Goal: Task Accomplishment & Management: Manage account settings

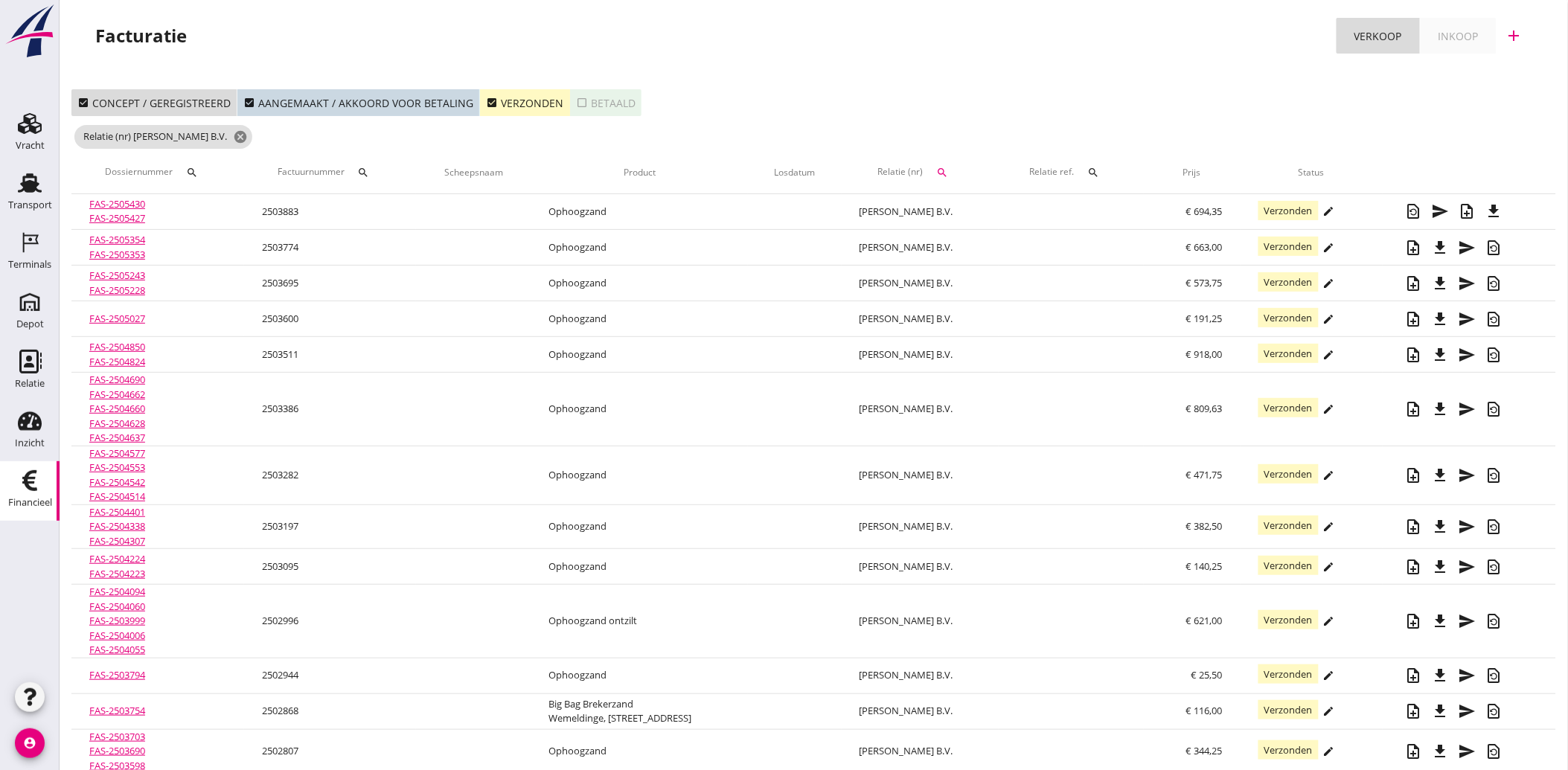
click at [486, 100] on icon "check_box" at bounding box center [491, 102] width 12 height 12
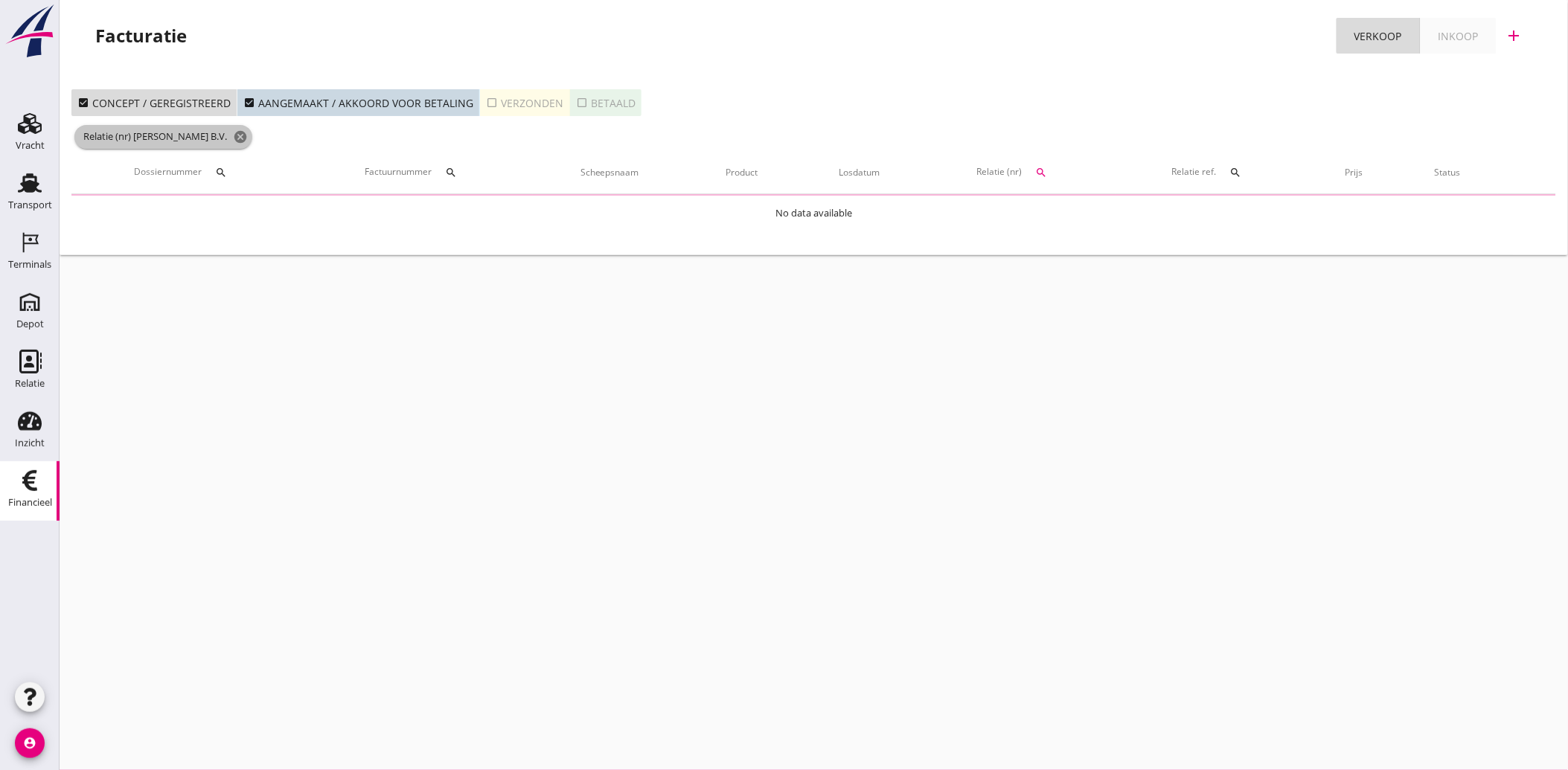
click at [233, 137] on icon "cancel" at bounding box center [240, 137] width 15 height 15
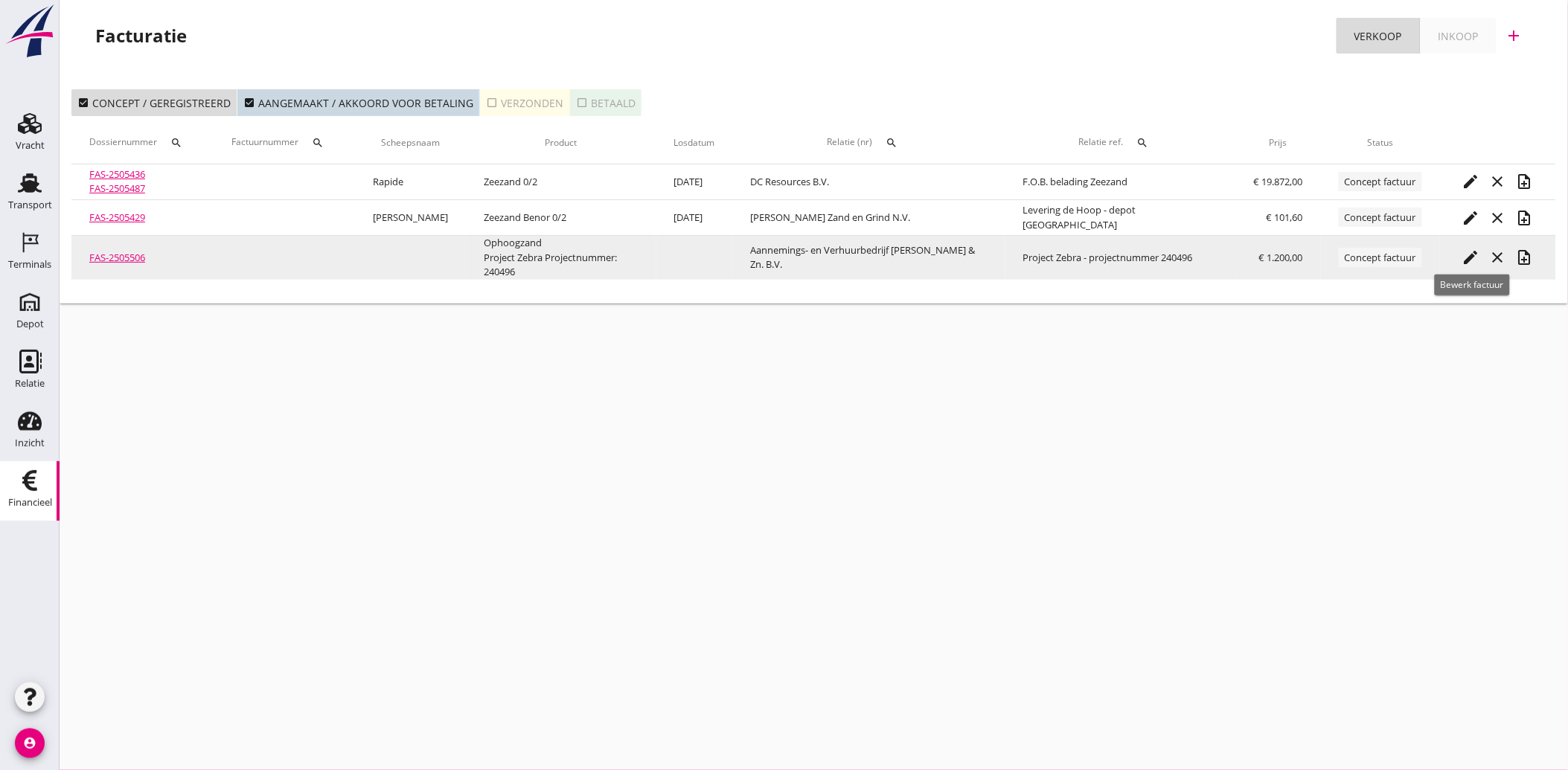
click at [1470, 249] on icon "edit" at bounding box center [1470, 257] width 18 height 18
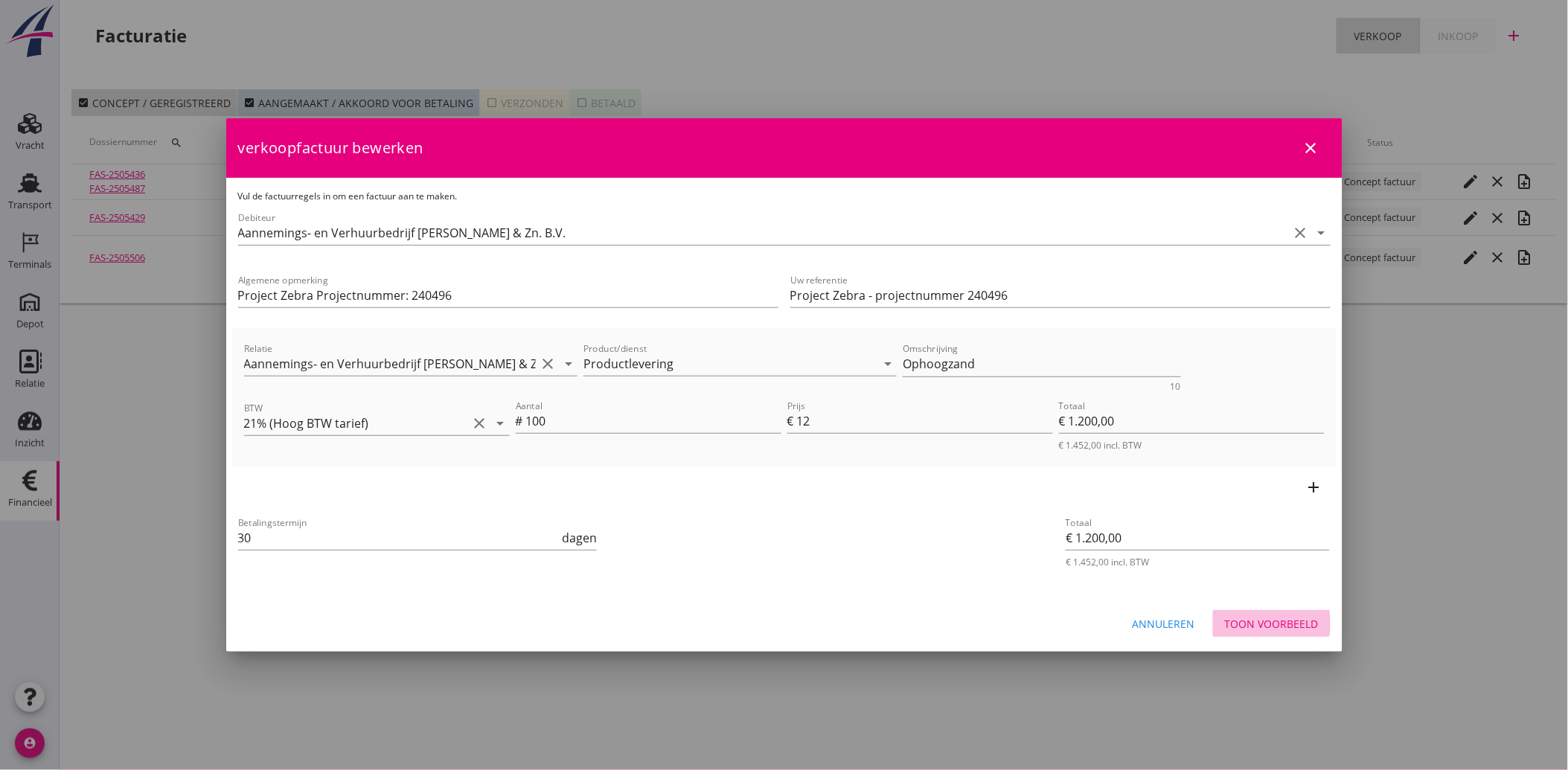
click at [1281, 619] on div "Toon voorbeeld" at bounding box center [1272, 624] width 94 height 16
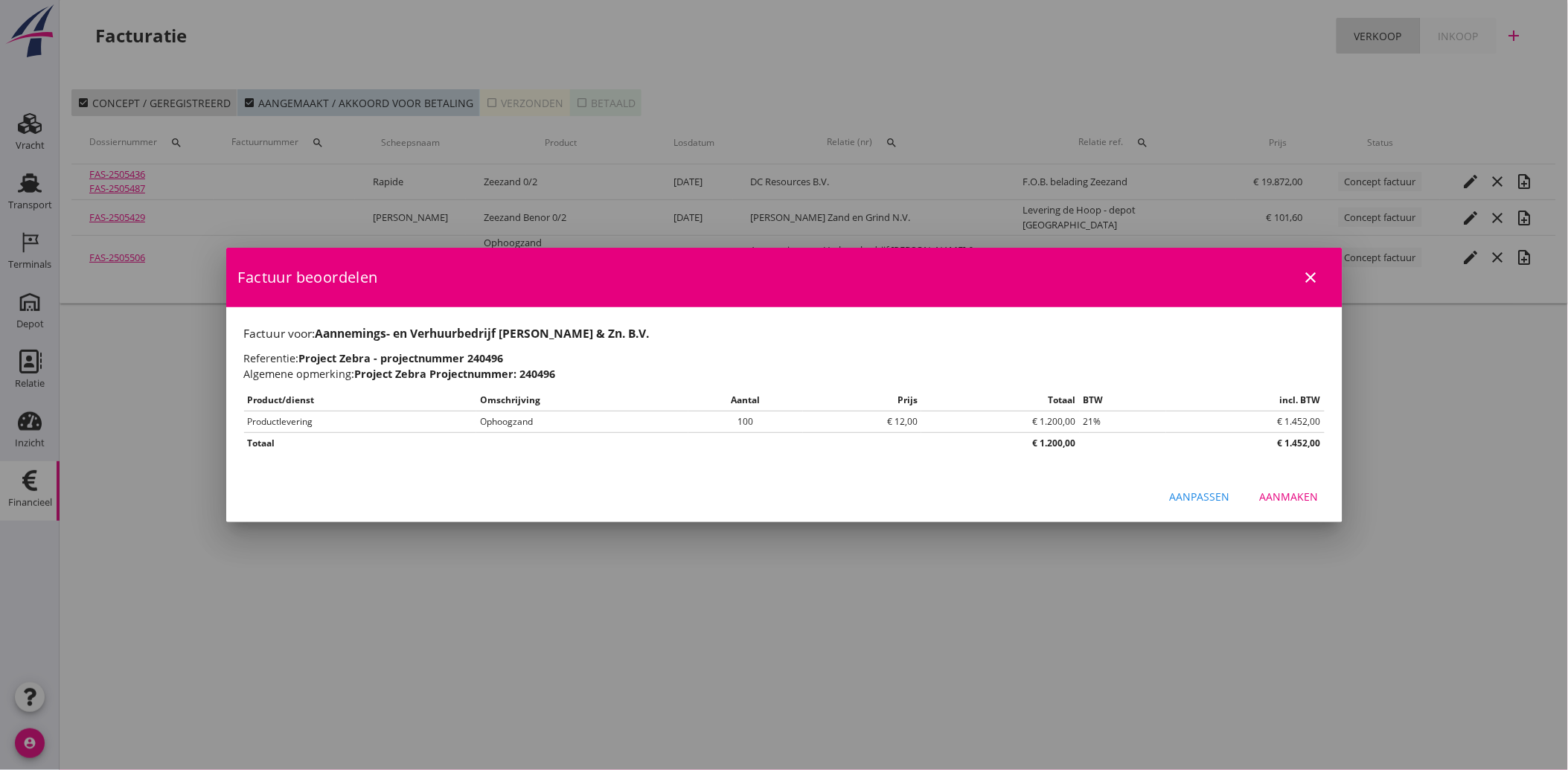
click at [1283, 482] on div "Aanpassen Aanmaken" at bounding box center [784, 497] width 1116 height 51
click at [1286, 499] on div "Aanmaken" at bounding box center [1289, 496] width 59 height 16
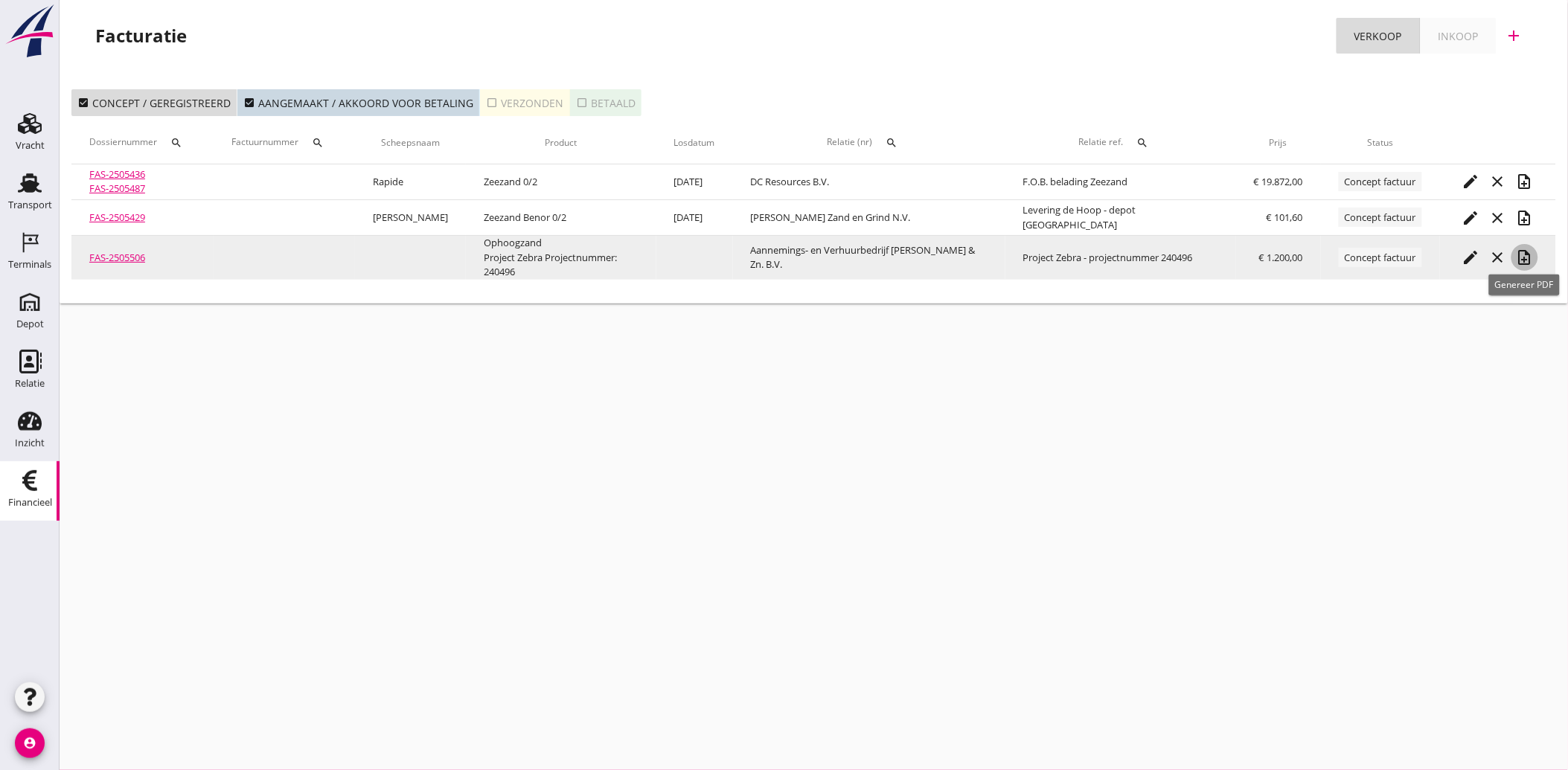
click at [1523, 249] on icon "note_add" at bounding box center [1525, 257] width 18 height 18
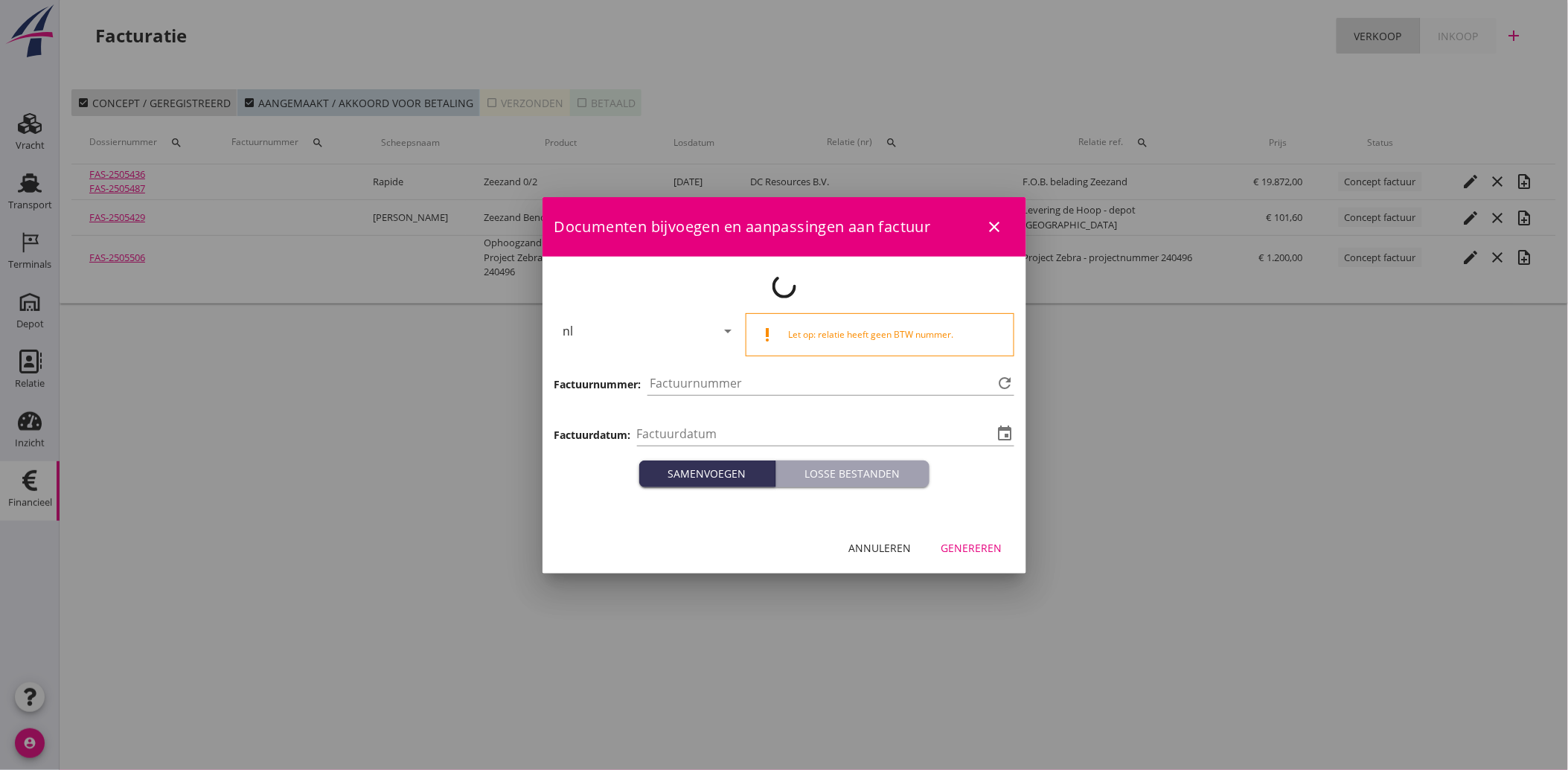
type input "[DATE]"
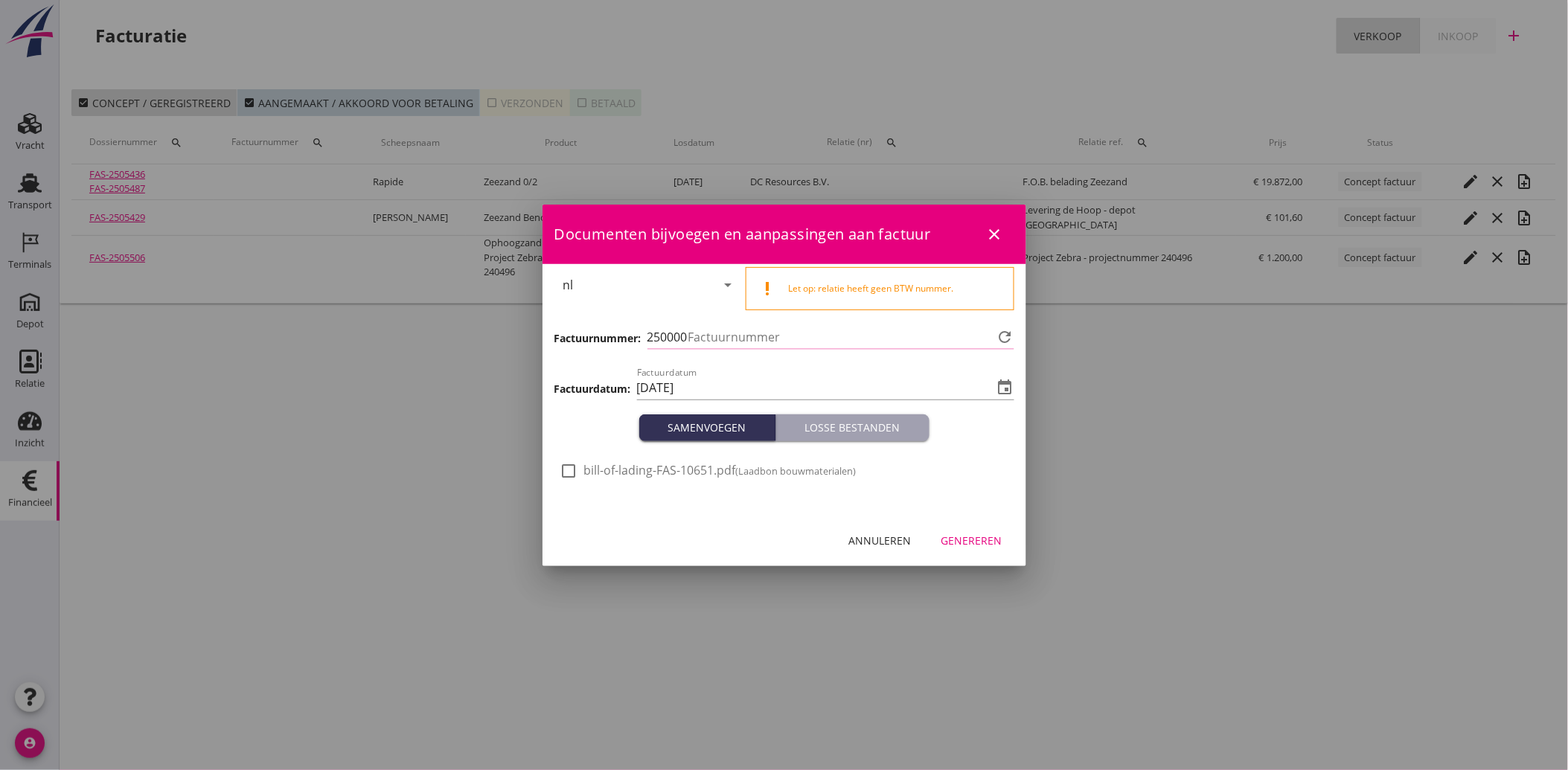
type input "3891"
click at [579, 466] on div at bounding box center [569, 471] width 25 height 25
checkbox input "true"
click at [975, 539] on div "Genereren" at bounding box center [972, 540] width 61 height 16
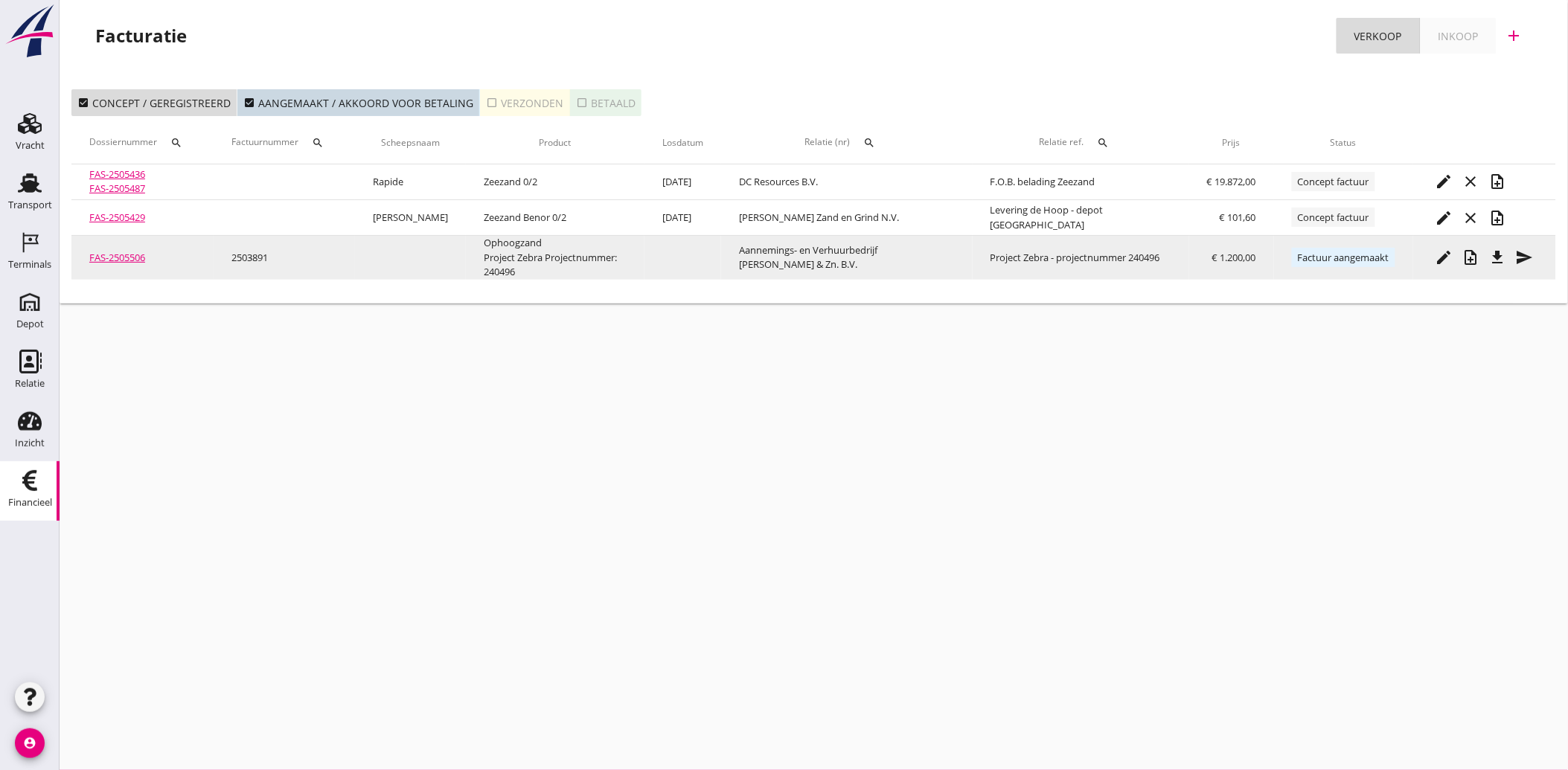
click at [1500, 255] on icon "file_download" at bounding box center [1498, 257] width 18 height 18
click at [1527, 256] on icon "send" at bounding box center [1525, 257] width 18 height 18
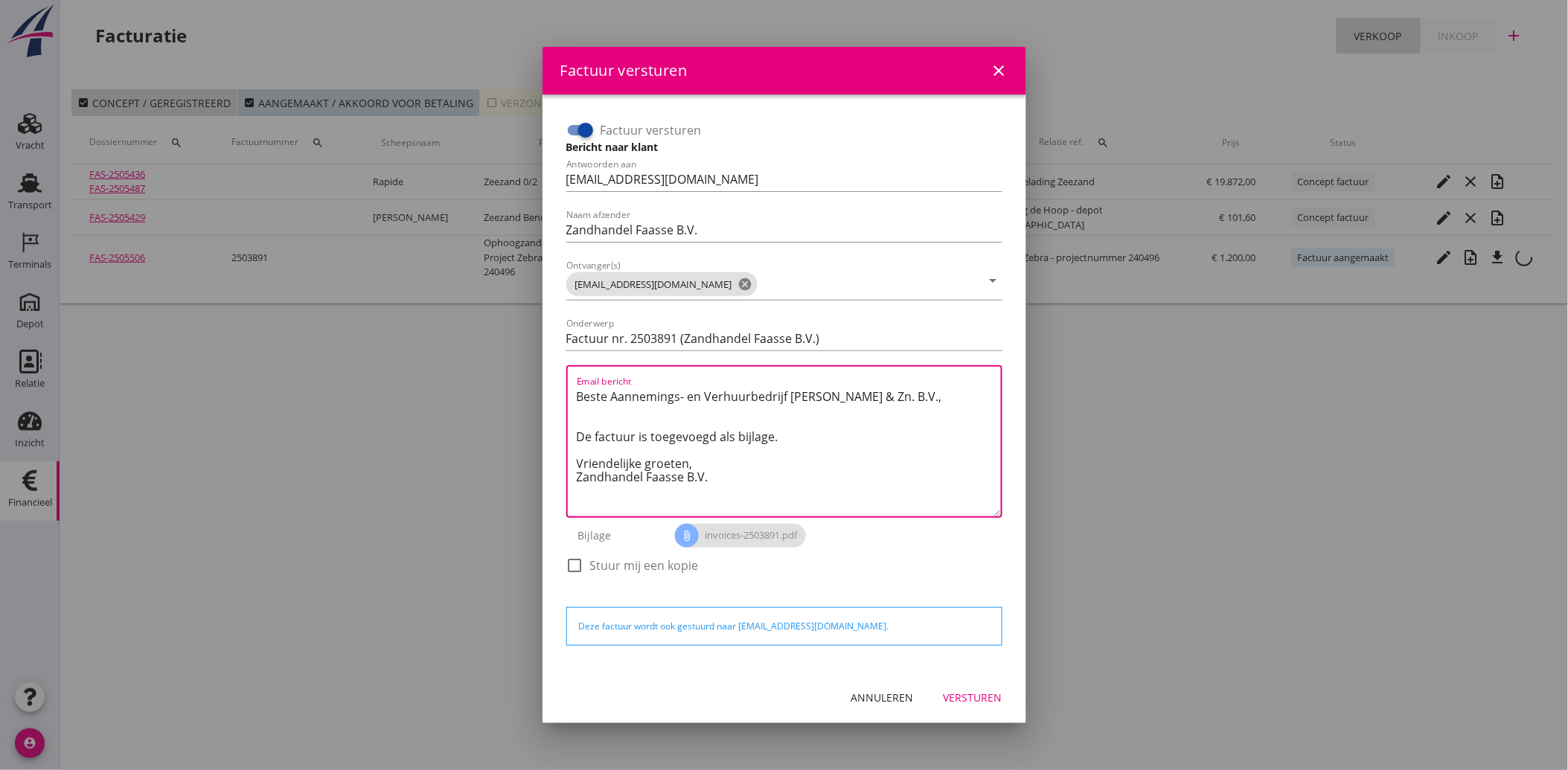
drag, startPoint x: 711, startPoint y: 477, endPoint x: 570, endPoint y: 388, distance: 166.7
click at [570, 388] on div "Email bericht Beste Aannemings- en Verhuurbedrijf [PERSON_NAME] & Zn. B.V., De …" at bounding box center [784, 442] width 436 height 153
paste textarea "Geachte heer/mevrouw, Hierbij zenden wij u onze factuur i.v.m. de door ons aan …"
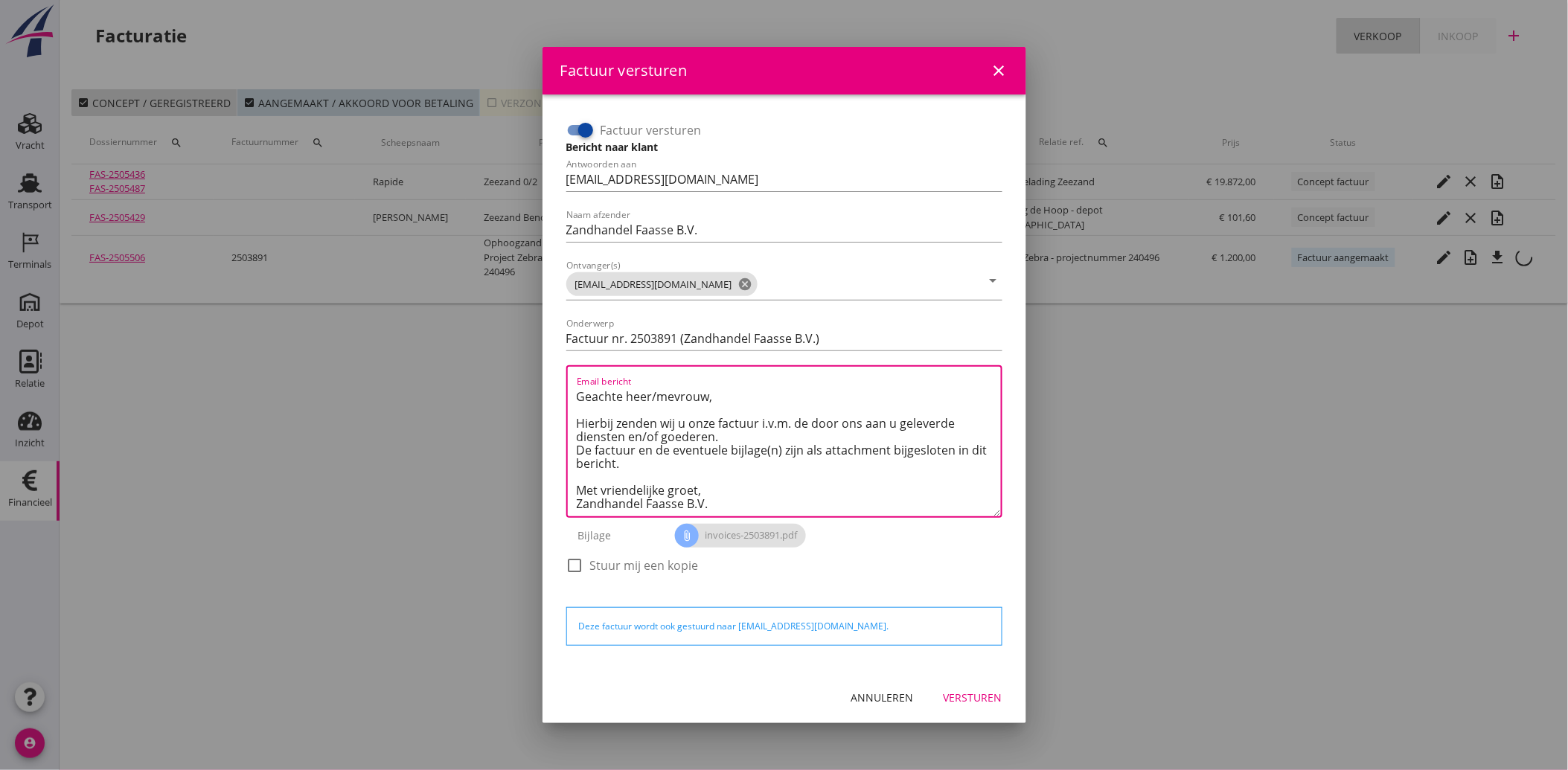
type textarea "Geachte heer/mevrouw, Hierbij zenden wij u onze factuur i.v.m. de door ons aan …"
click at [964, 690] on div "Versturen" at bounding box center [972, 698] width 59 height 16
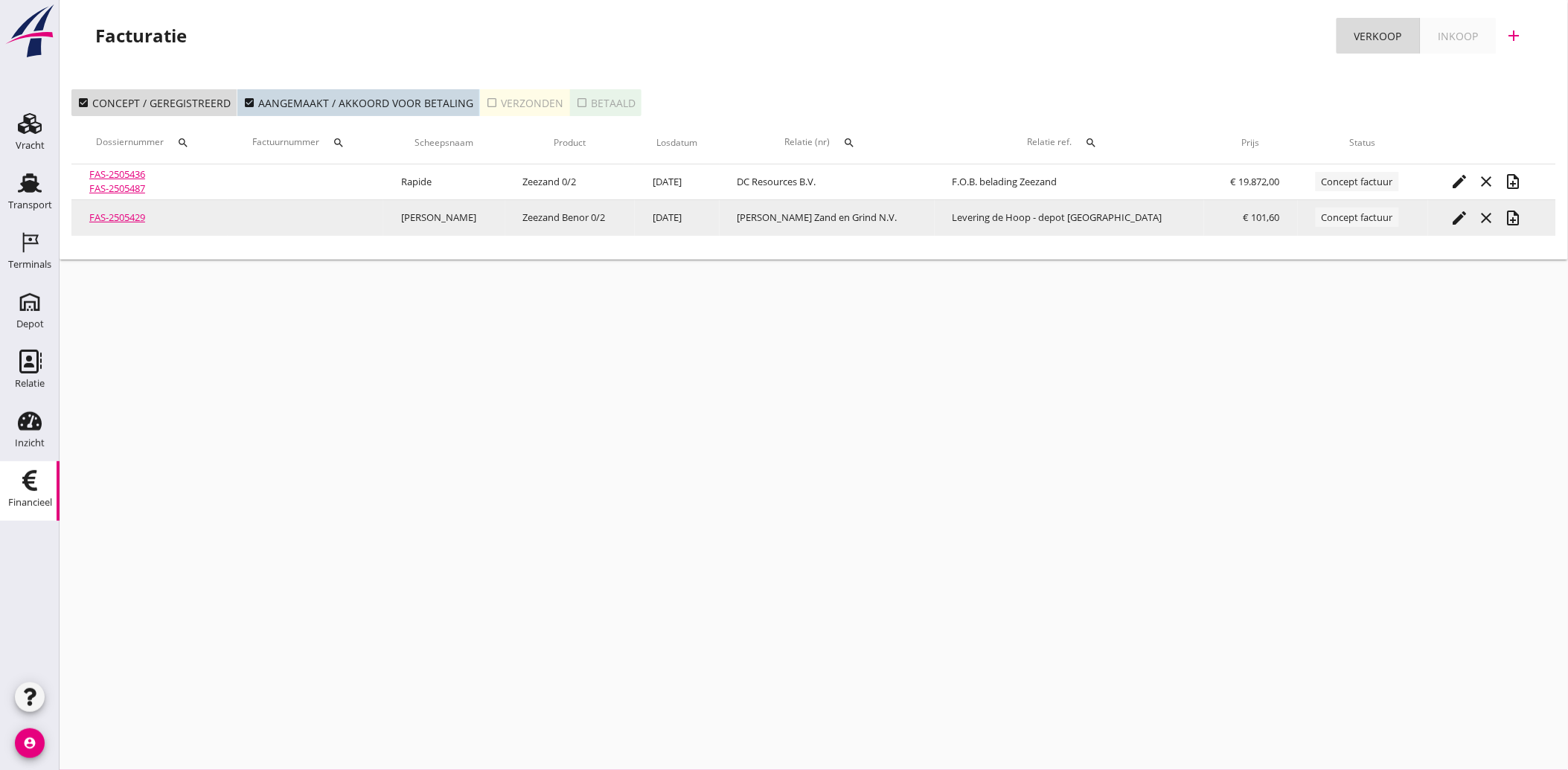
click at [1451, 215] on icon "edit" at bounding box center [1459, 218] width 18 height 18
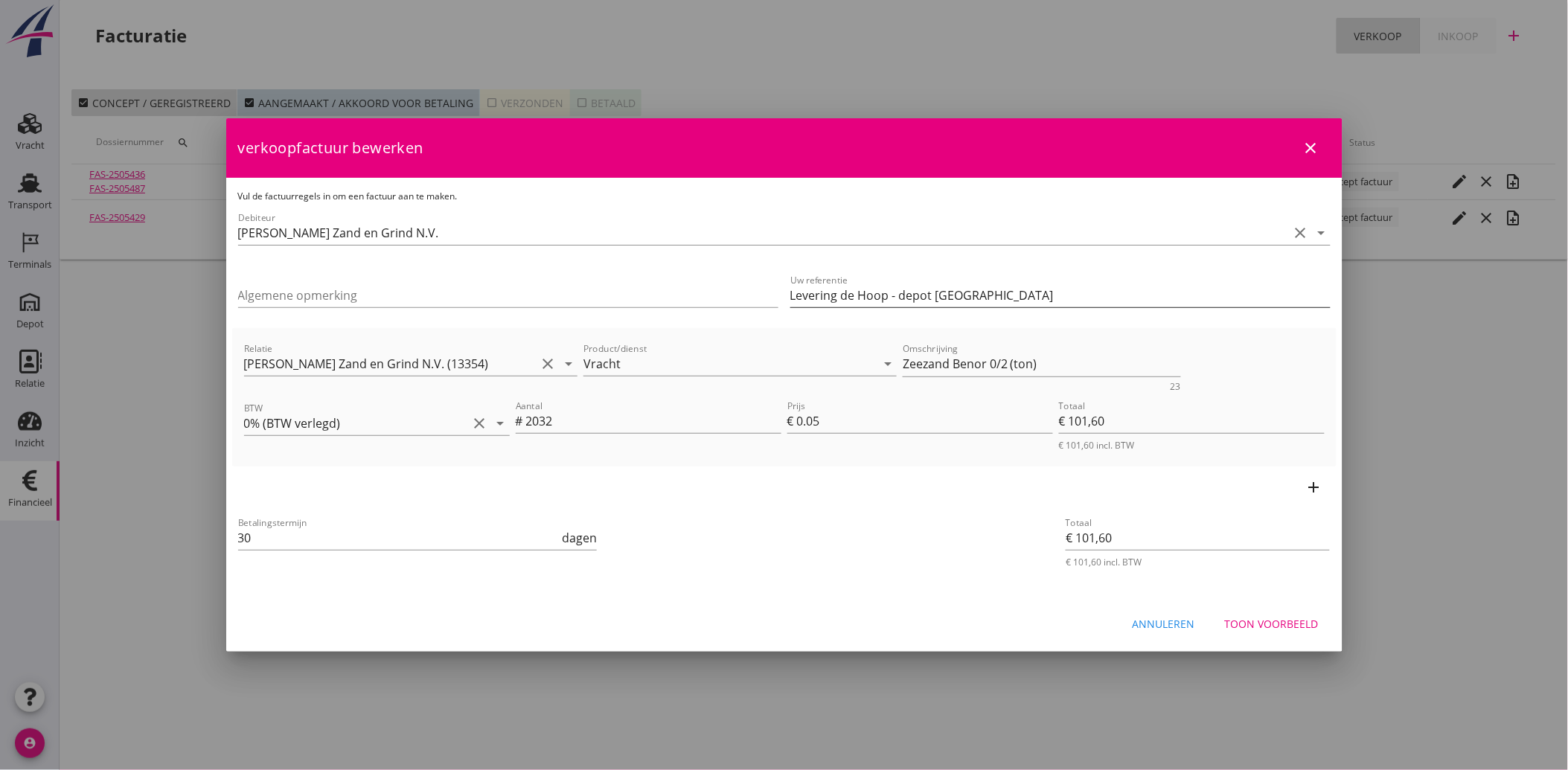
click at [849, 296] on input "Levering de Hoop - depot [GEOGRAPHIC_DATA]" at bounding box center [1061, 294] width 540 height 23
type input "Levering De Hoop - depot [GEOGRAPHIC_DATA]"
click at [1274, 624] on div "Toon voorbeeld" at bounding box center [1272, 624] width 94 height 16
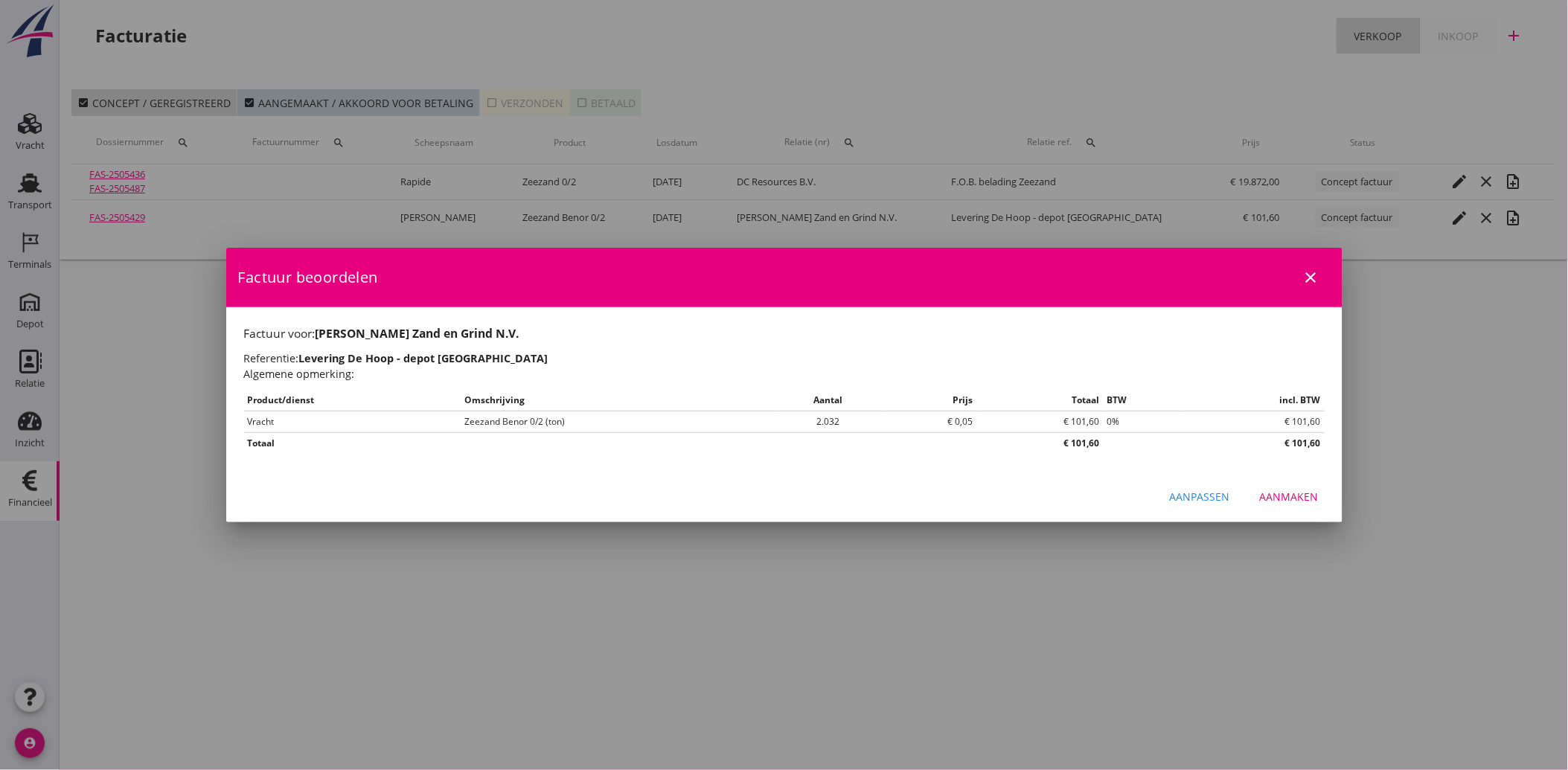
click at [1260, 500] on button "Aanmaken" at bounding box center [1289, 497] width 83 height 27
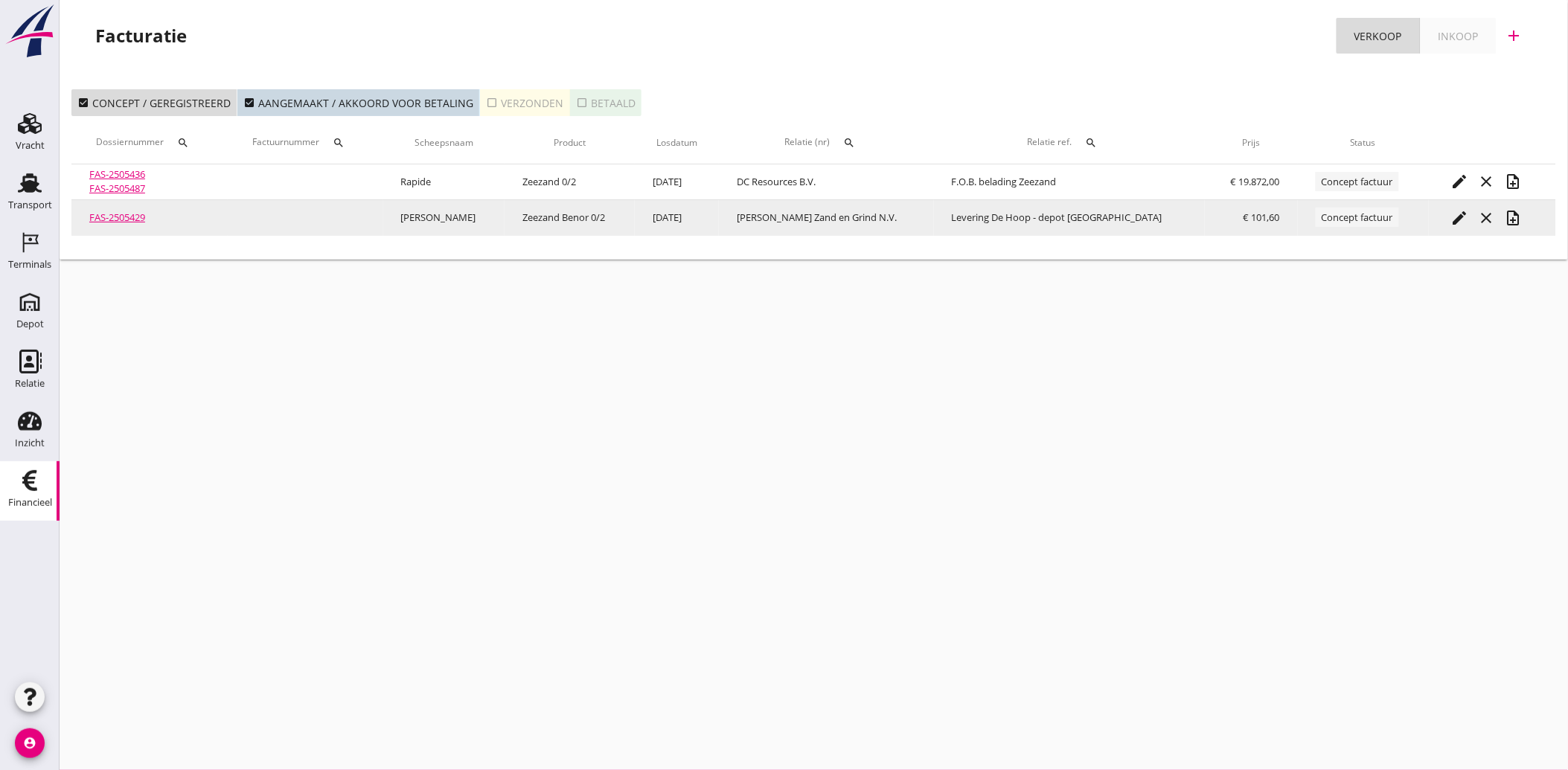
click at [1505, 218] on icon "note_add" at bounding box center [1514, 218] width 18 height 18
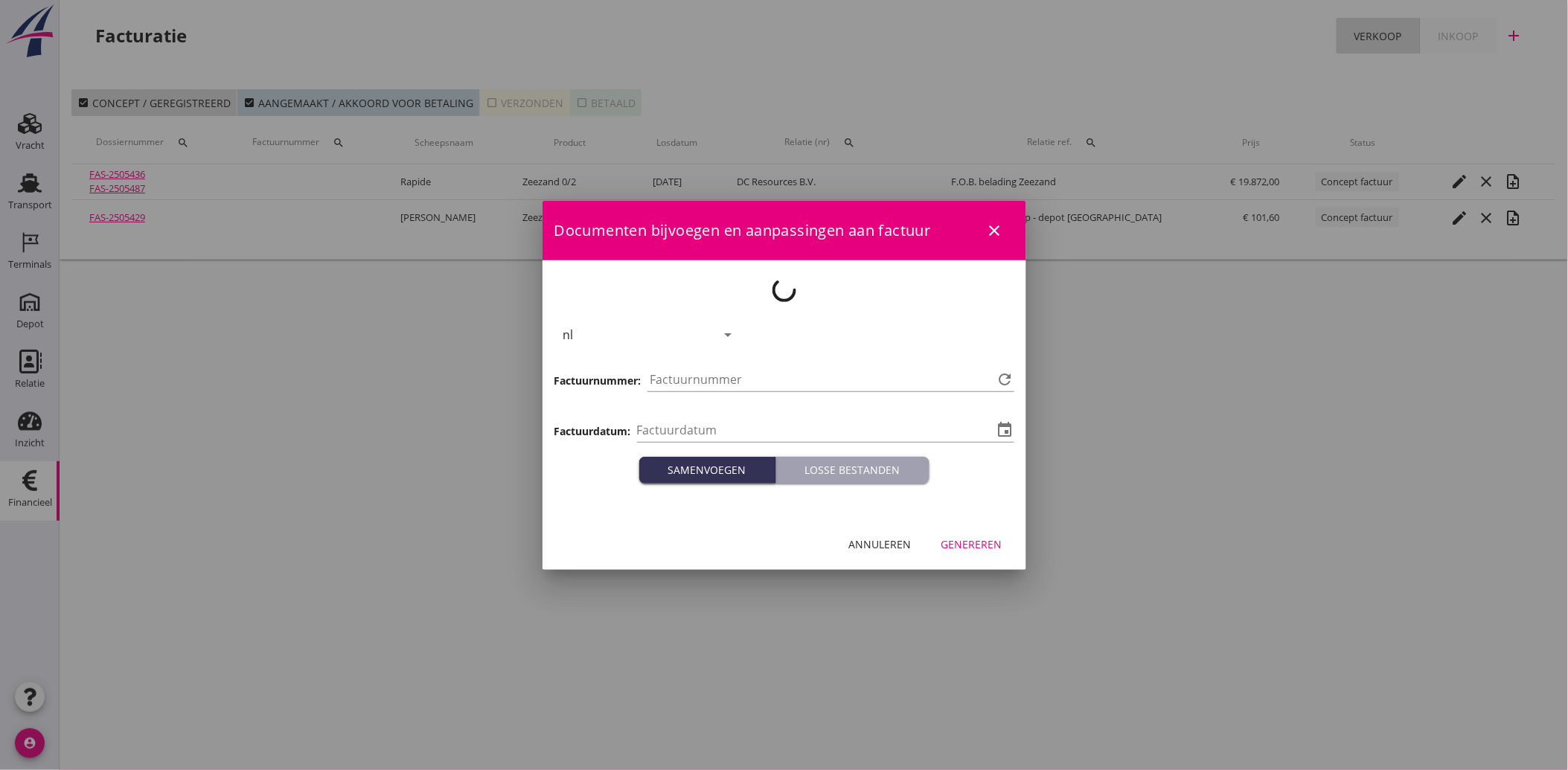
type input "[DATE]"
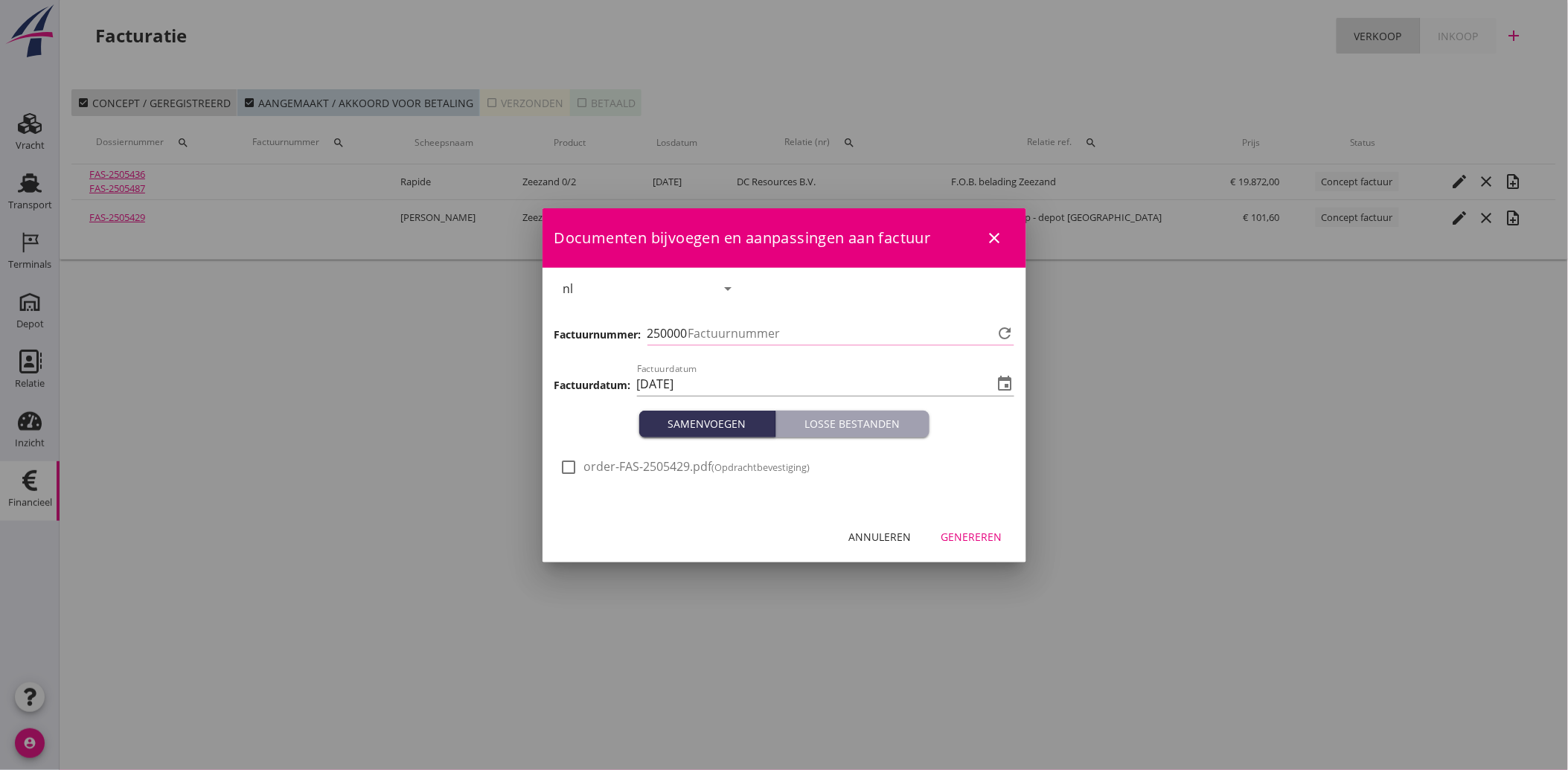
type input "3892"
click at [973, 539] on div "Genereren" at bounding box center [972, 536] width 61 height 16
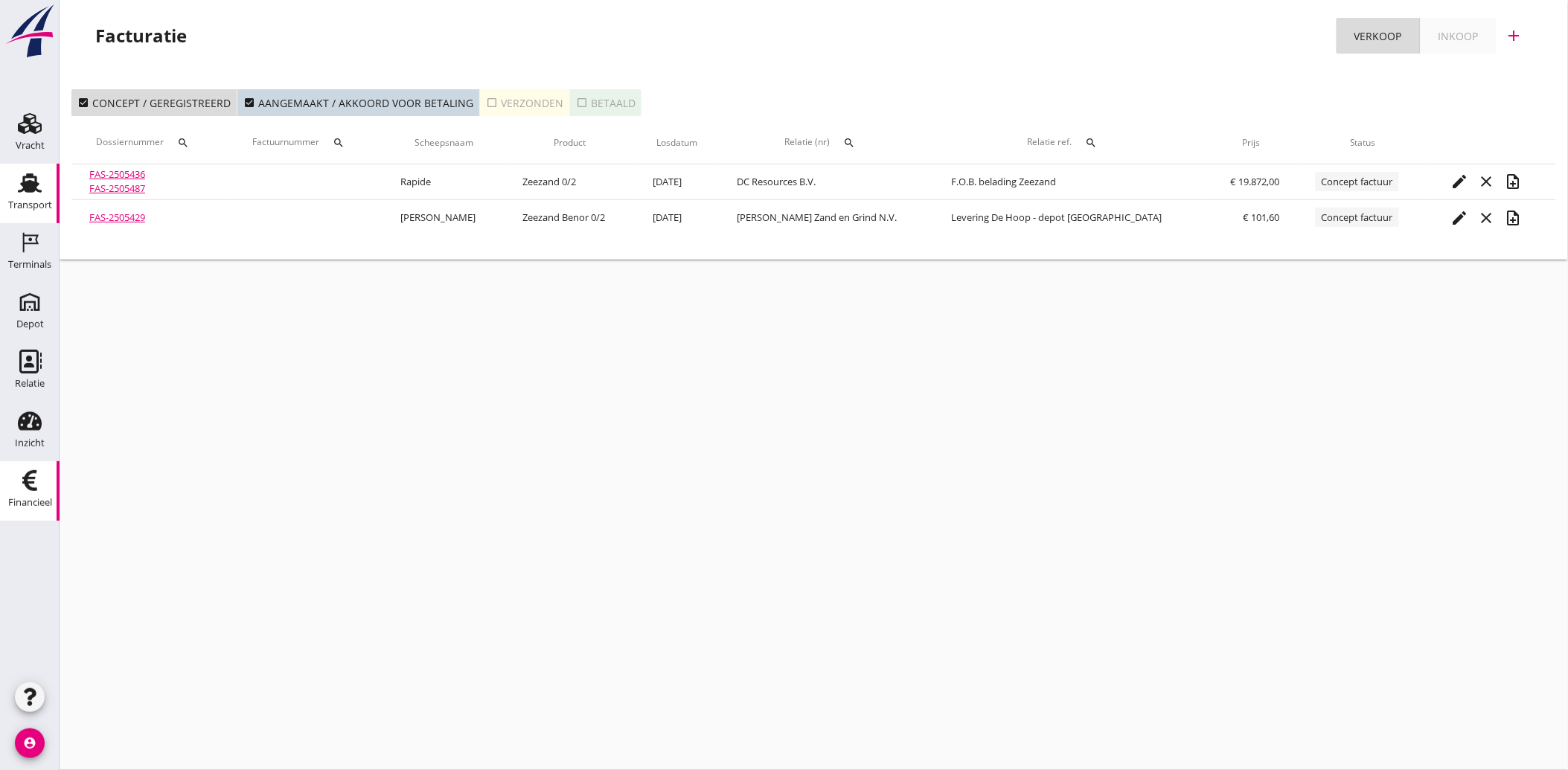
click at [31, 206] on div "Transport" at bounding box center [30, 204] width 44 height 9
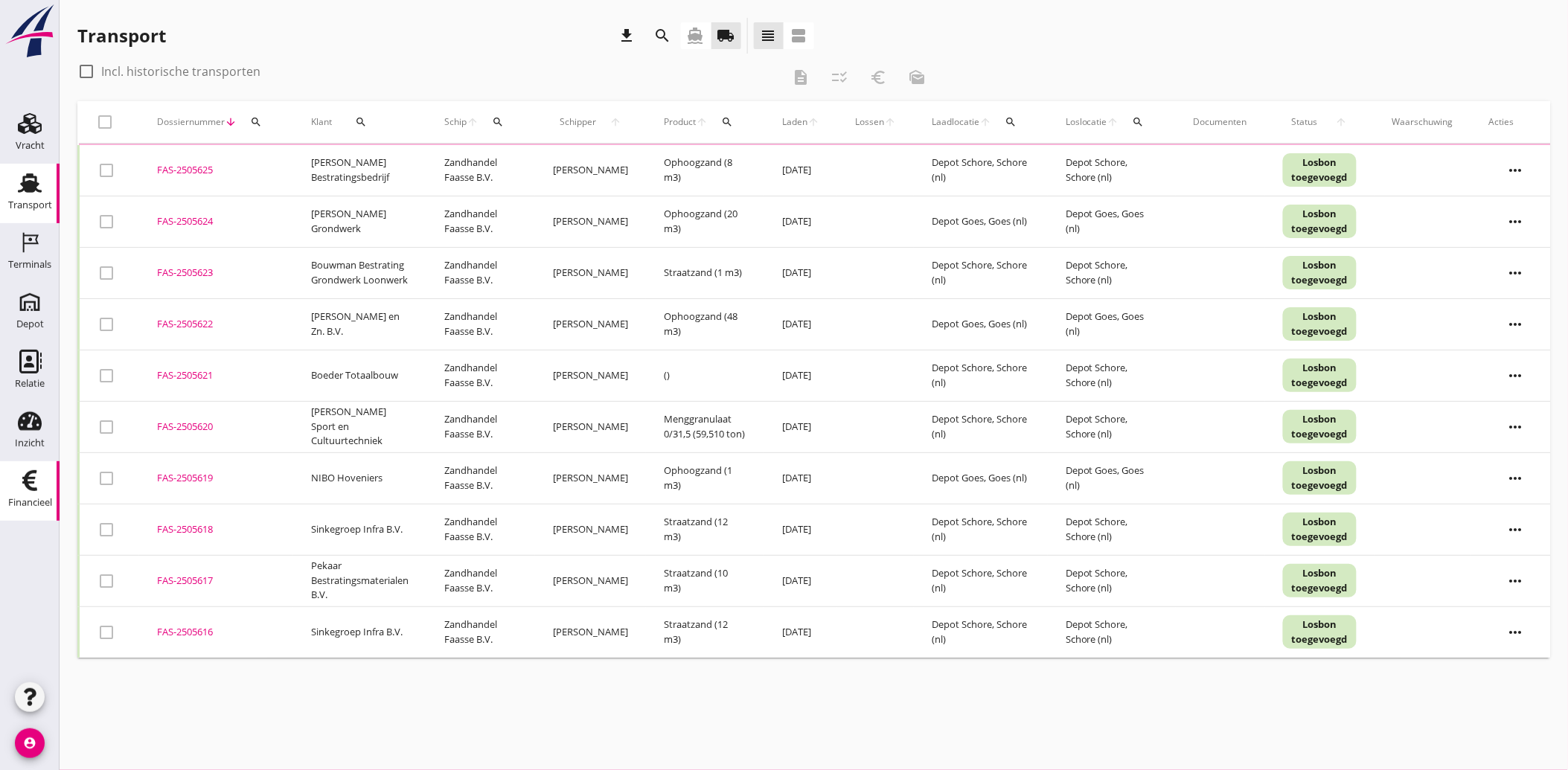
click at [23, 476] on icon "Financieel" at bounding box center [29, 480] width 23 height 23
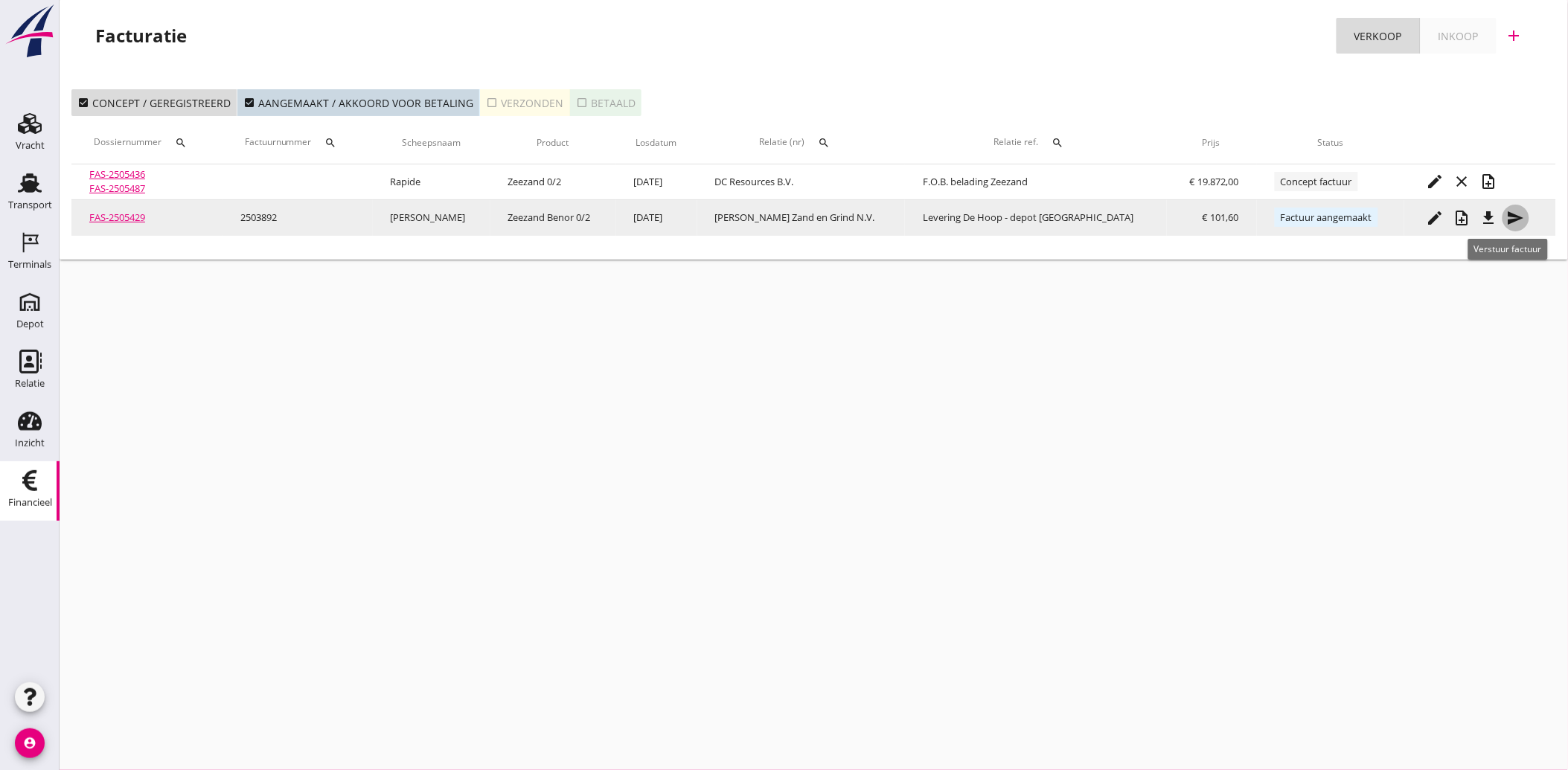
click at [1512, 209] on icon "send" at bounding box center [1515, 218] width 18 height 18
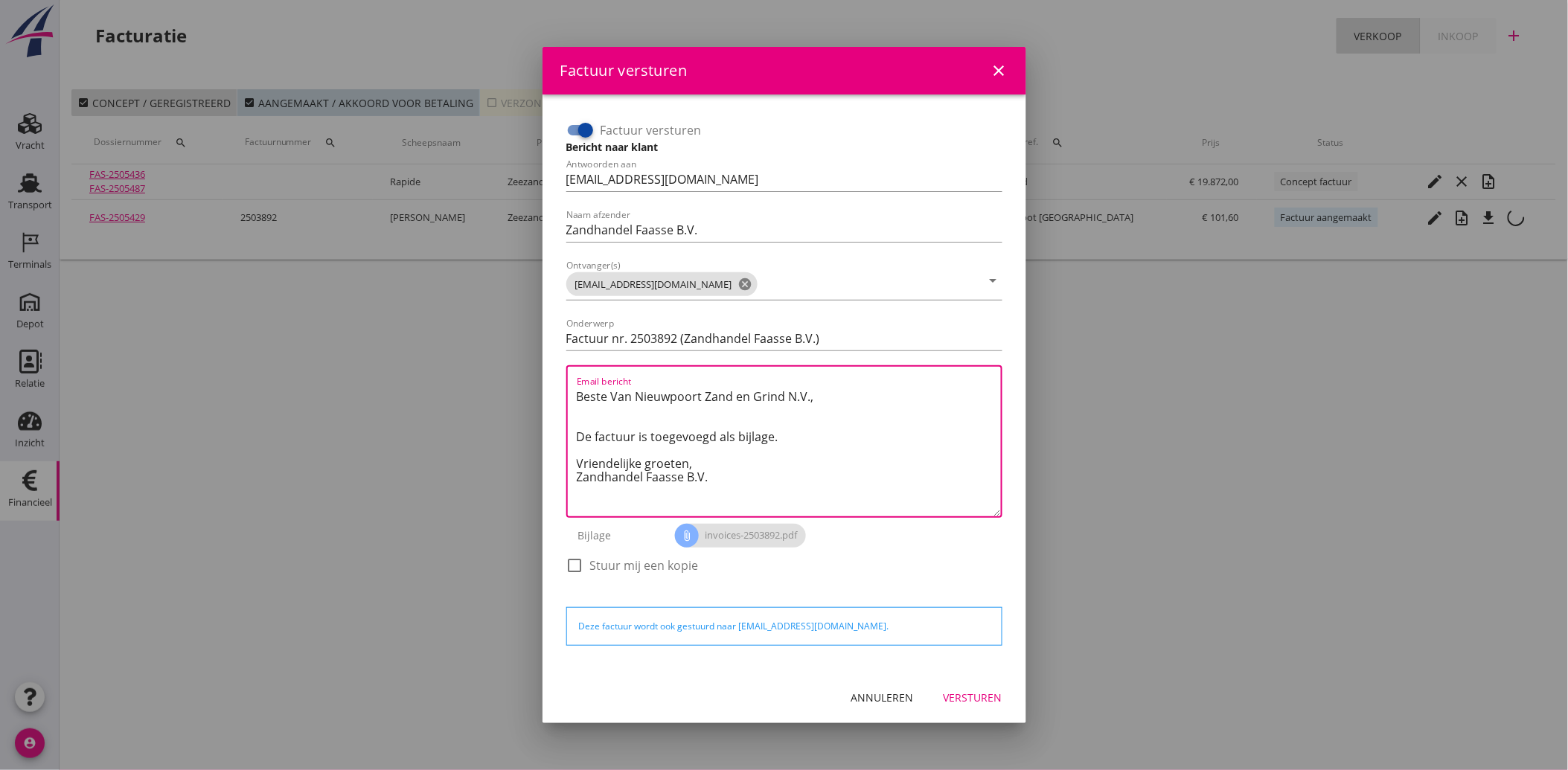
drag, startPoint x: 724, startPoint y: 481, endPoint x: 561, endPoint y: 384, distance: 189.7
click at [561, 384] on div "Factuur versturen Bericht naar klant Antwoorden aan [EMAIL_ADDRESS][DOMAIN_NAME…" at bounding box center [785, 355] width 448 height 485
paste textarea "Geachte heer/mevrouw, Hierbij zenden wij u onze factuur i.v.m. de door ons aan …"
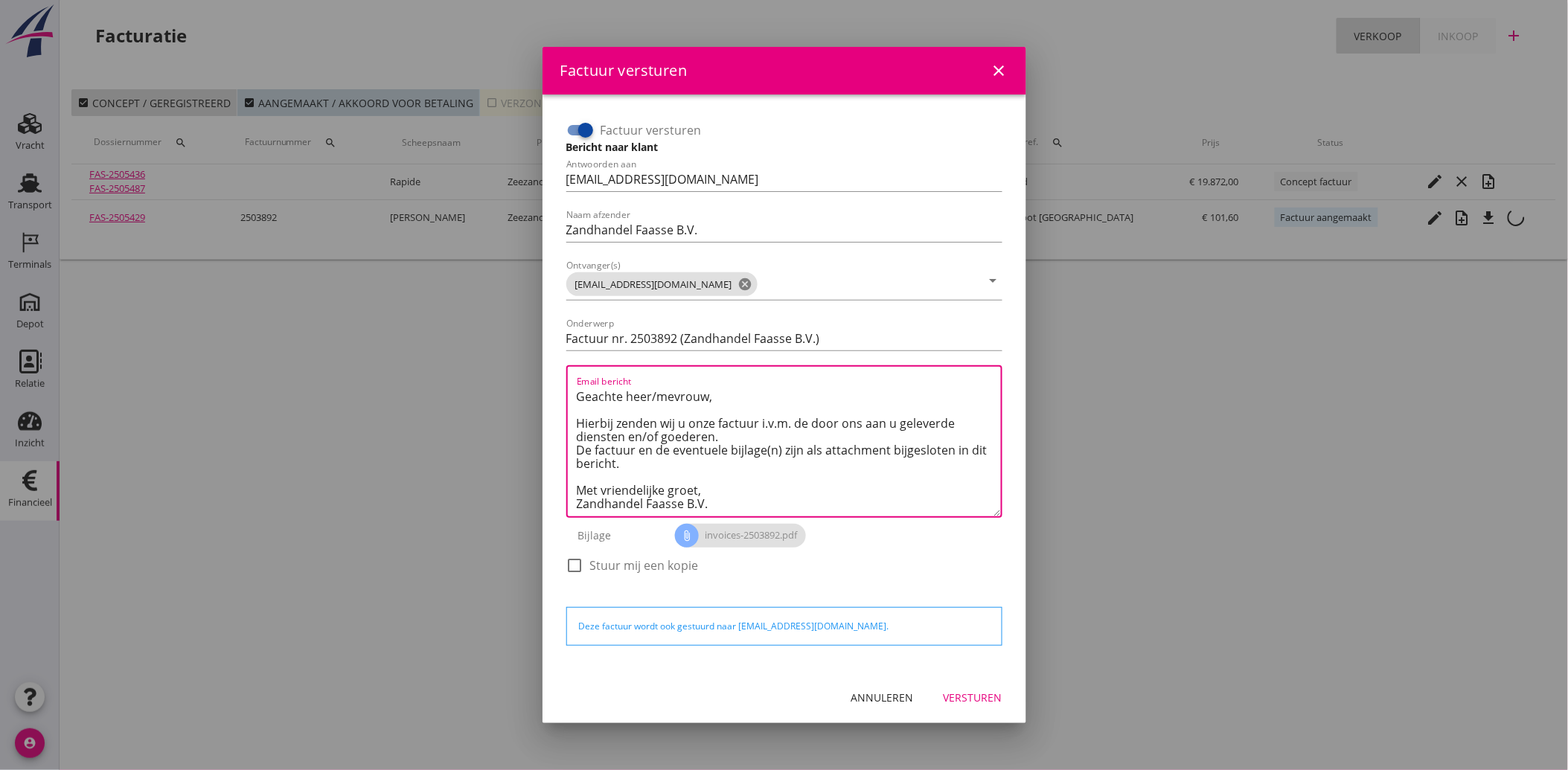
type textarea "Geachte heer/mevrouw, Hierbij zenden wij u onze factuur i.v.m. de door ons aan …"
click at [972, 695] on div "Versturen" at bounding box center [972, 698] width 59 height 16
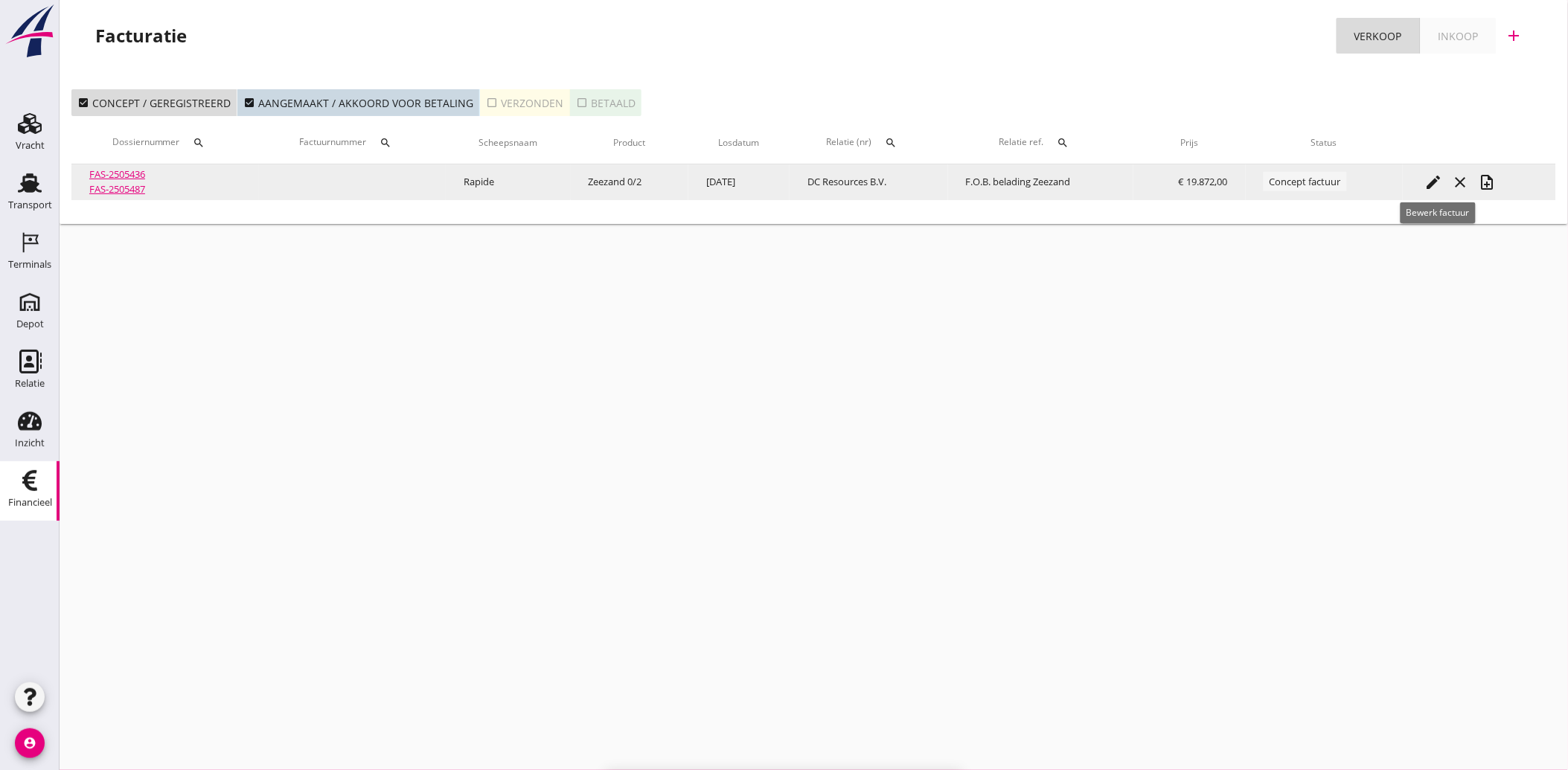
click at [1433, 184] on icon "edit" at bounding box center [1434, 182] width 18 height 18
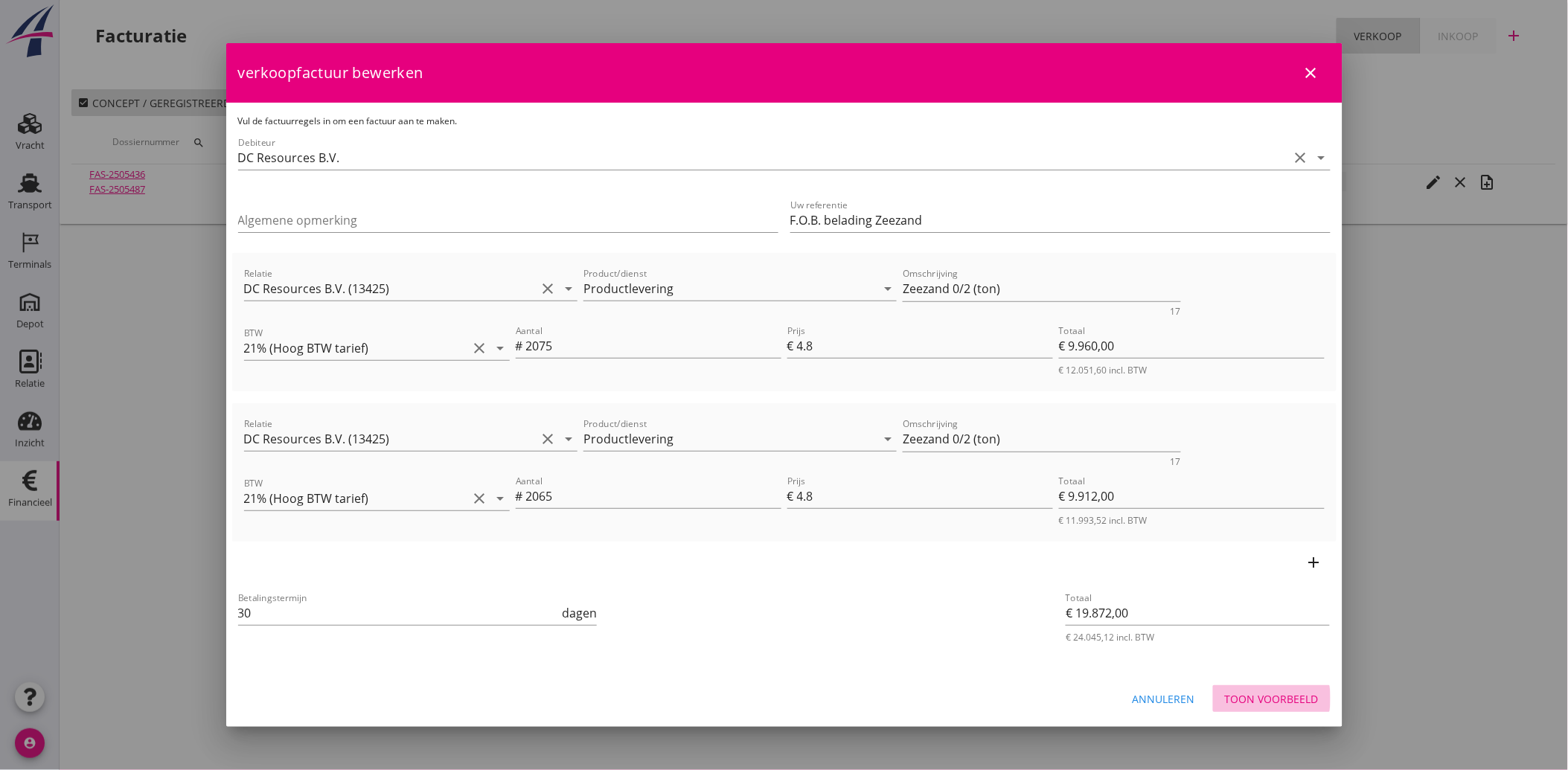
click at [1267, 697] on div "Toon voorbeeld" at bounding box center [1272, 699] width 94 height 16
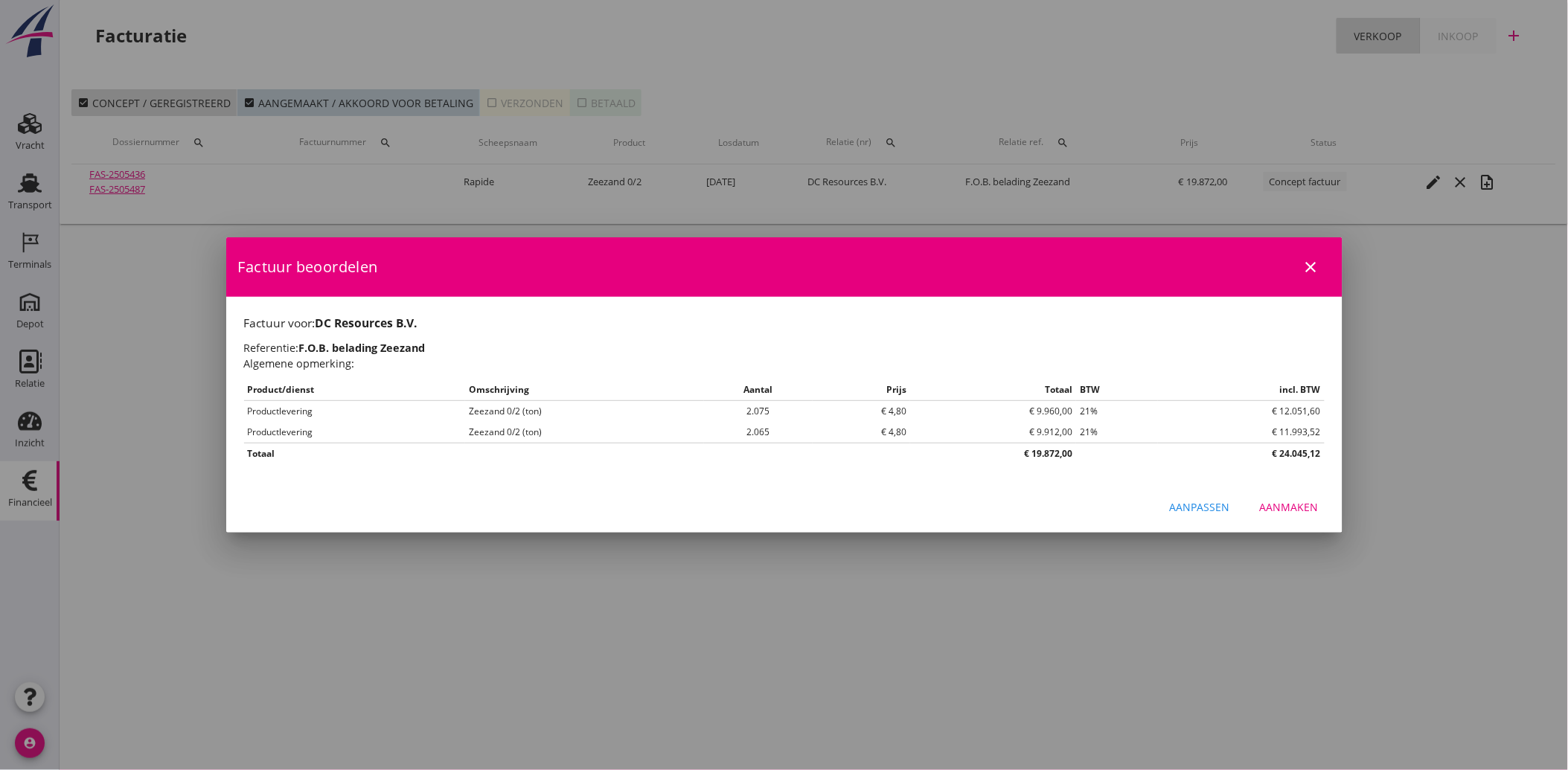
click at [1304, 507] on div "Aanmaken" at bounding box center [1289, 506] width 59 height 16
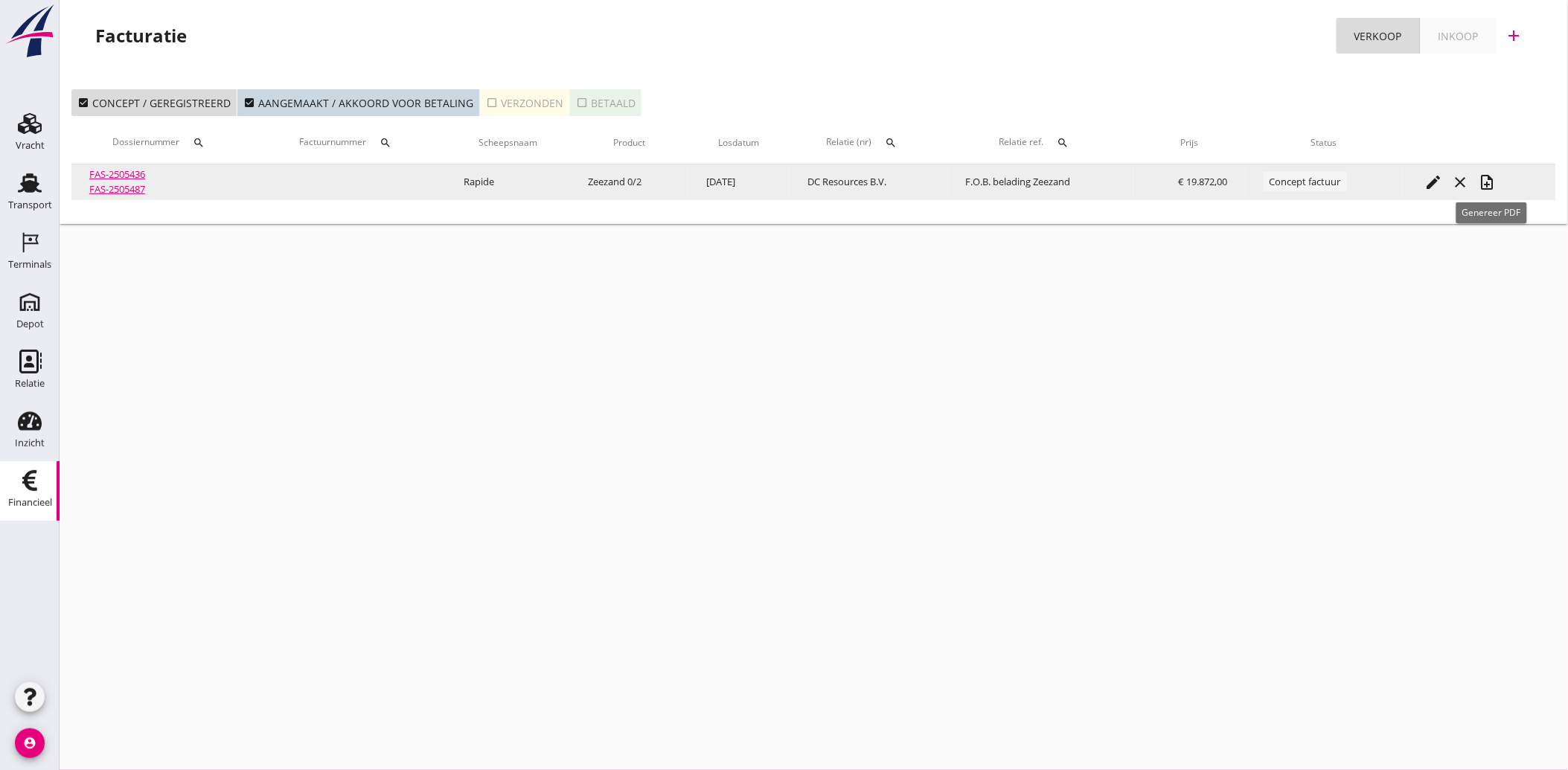
click at [1494, 183] on icon "note_add" at bounding box center [1487, 182] width 18 height 18
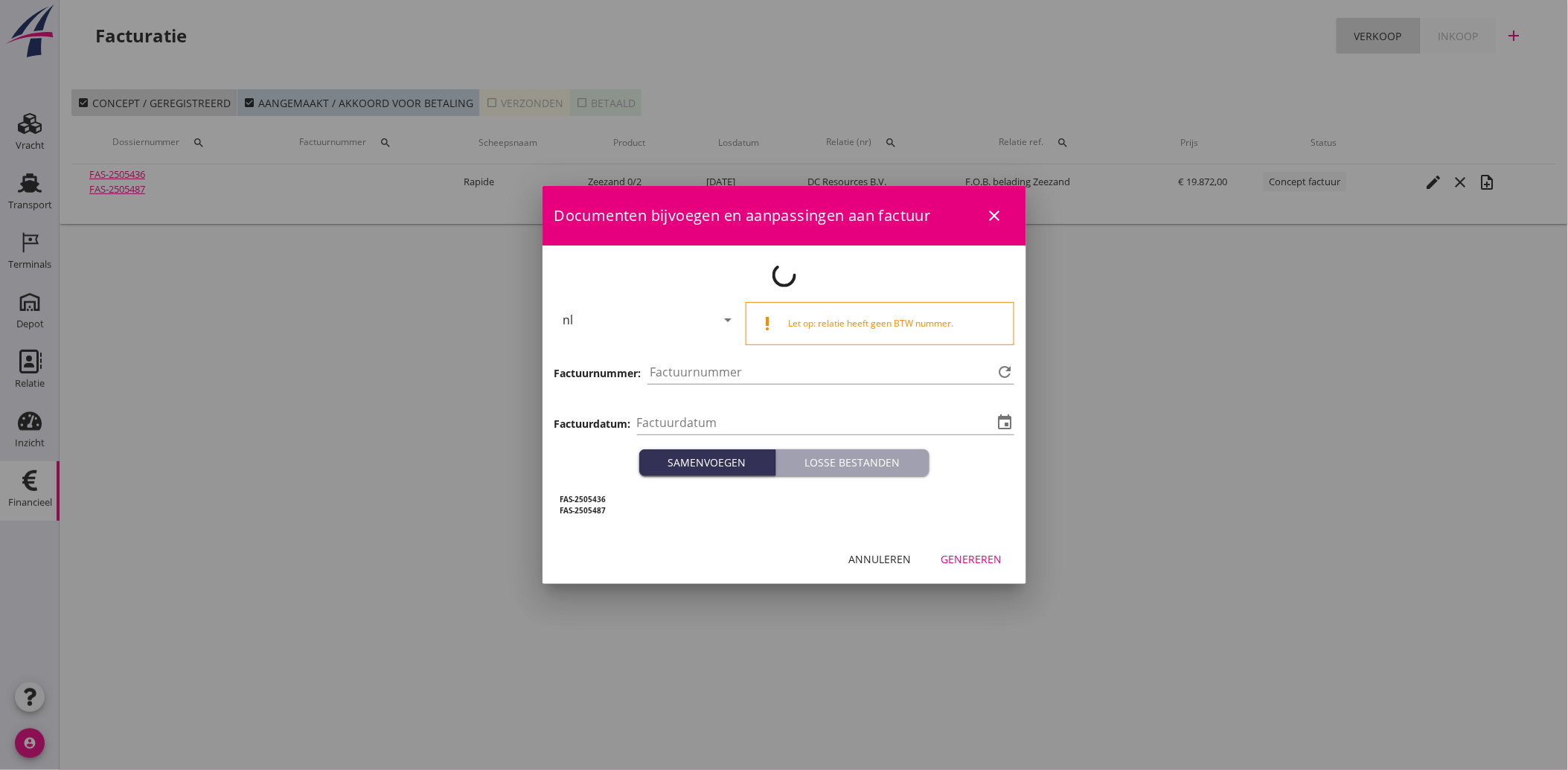
type input "[DATE]"
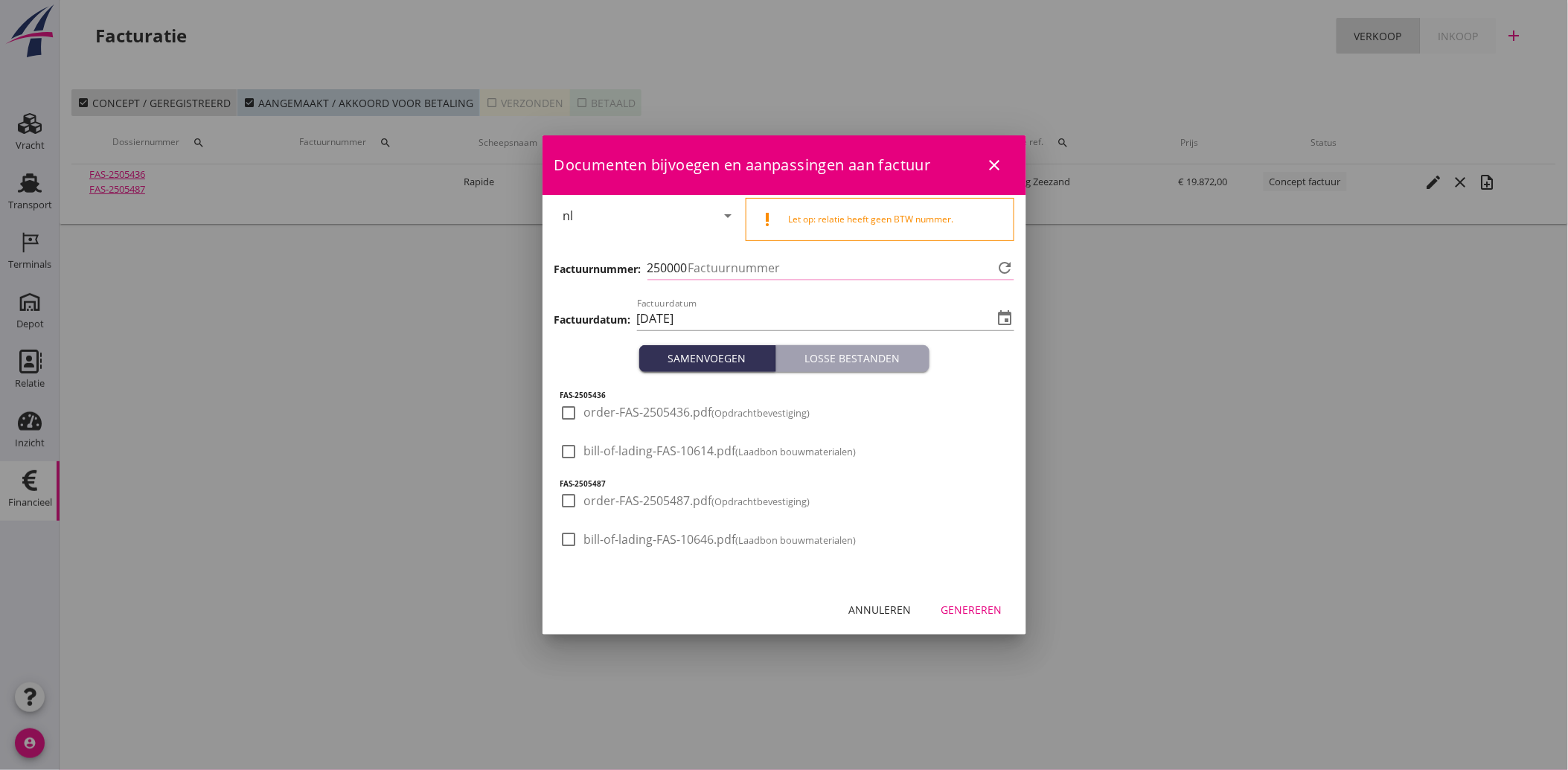
type input "3893"
click at [956, 608] on div "Genereren" at bounding box center [972, 610] width 61 height 16
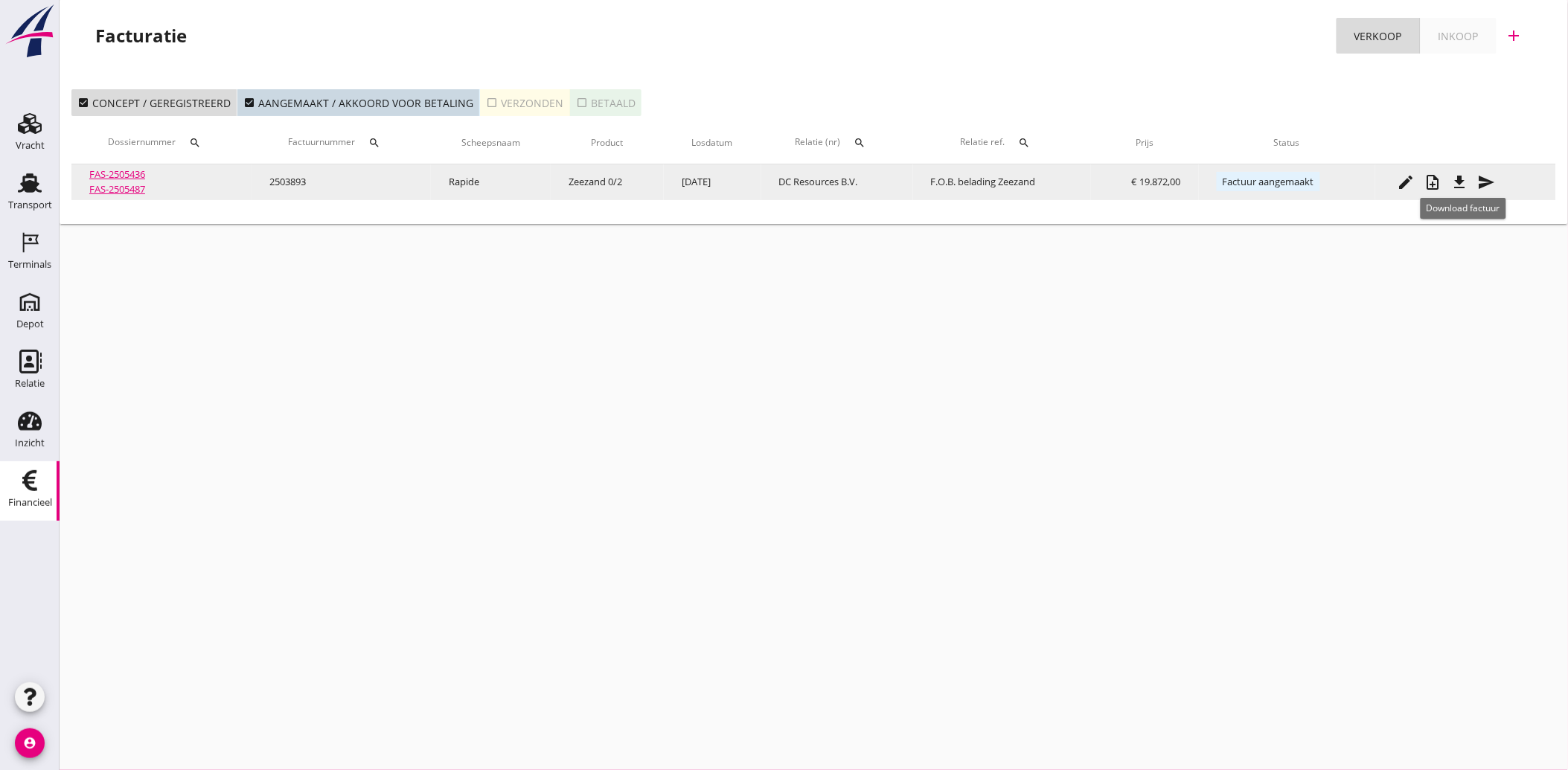
click at [1464, 182] on icon "file_download" at bounding box center [1459, 182] width 18 height 18
click at [1486, 186] on icon "send" at bounding box center [1486, 182] width 18 height 18
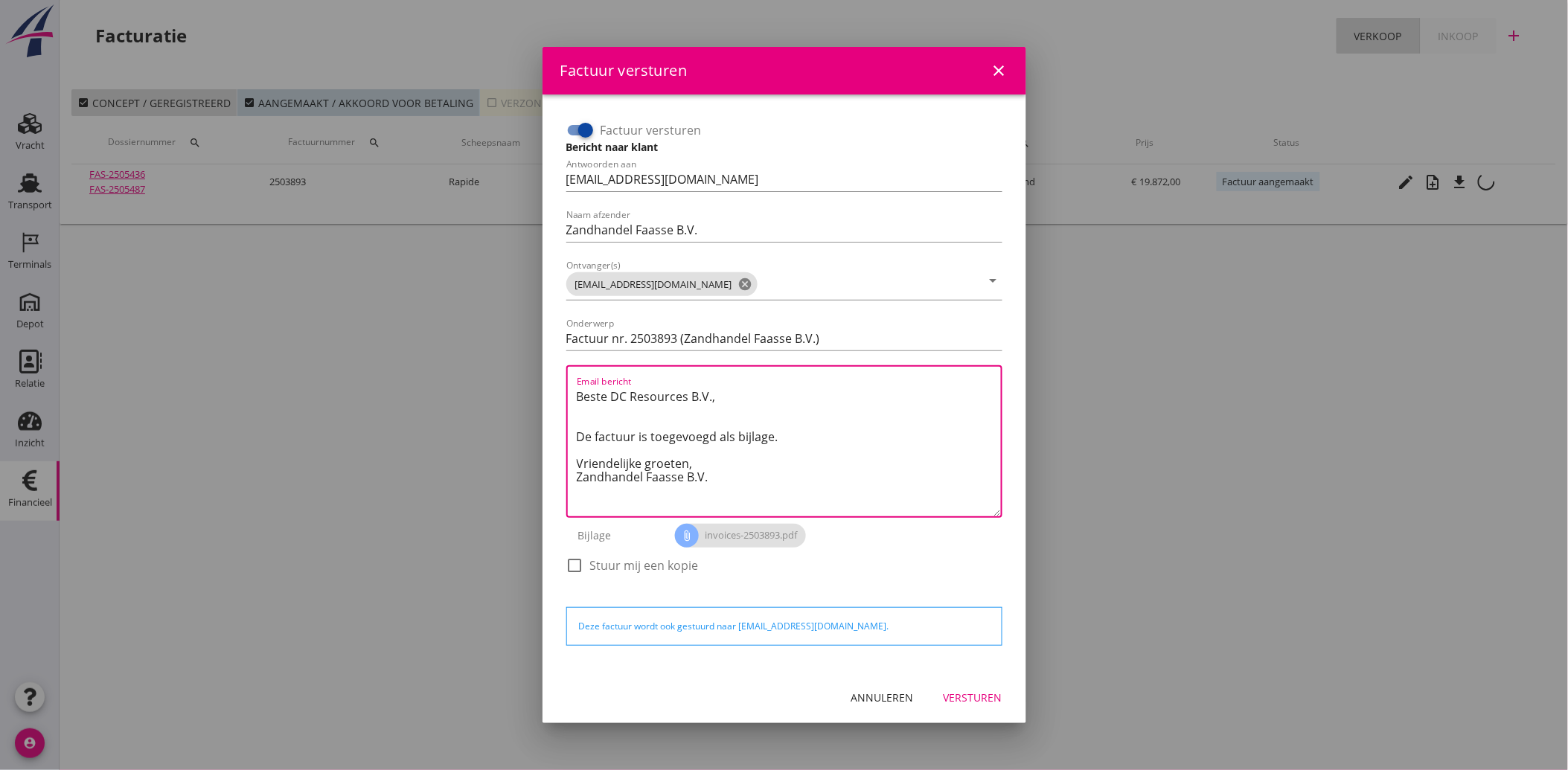
drag, startPoint x: 735, startPoint y: 482, endPoint x: 539, endPoint y: 378, distance: 221.9
click at [539, 378] on div "Factuur versturen close Factuur versturen Bericht naar klant Antwoorden aan [EM…" at bounding box center [784, 385] width 1568 height 770
paste textarea "Geachte heer/mevrouw, Hierbij zenden wij u onze factuur i.v.m. de door ons aan …"
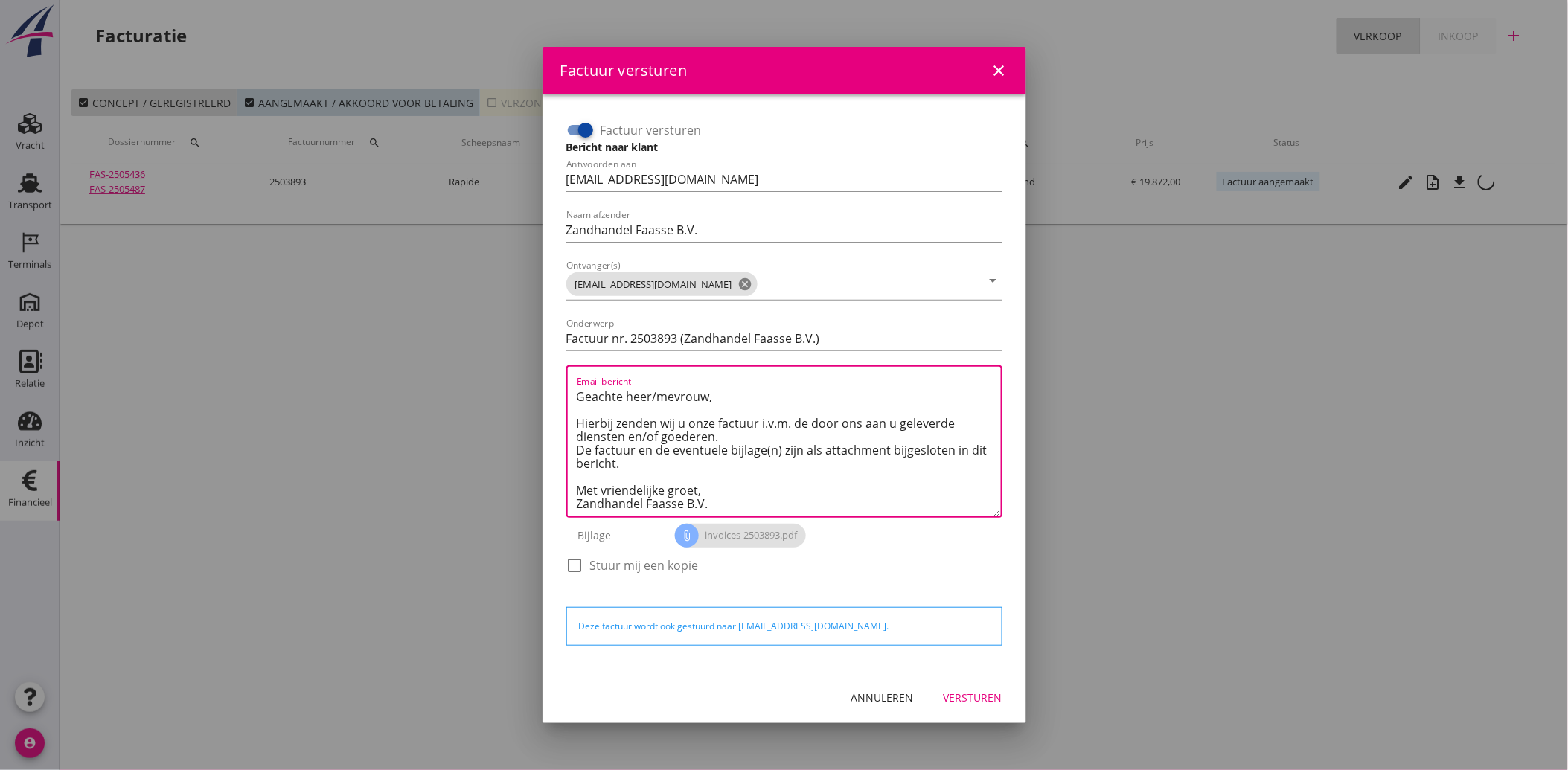
type textarea "Geachte heer/mevrouw, Hierbij zenden wij u onze factuur i.v.m. de door ons aan …"
click at [993, 696] on div "Versturen" at bounding box center [972, 698] width 59 height 16
